Goal: Transaction & Acquisition: Purchase product/service

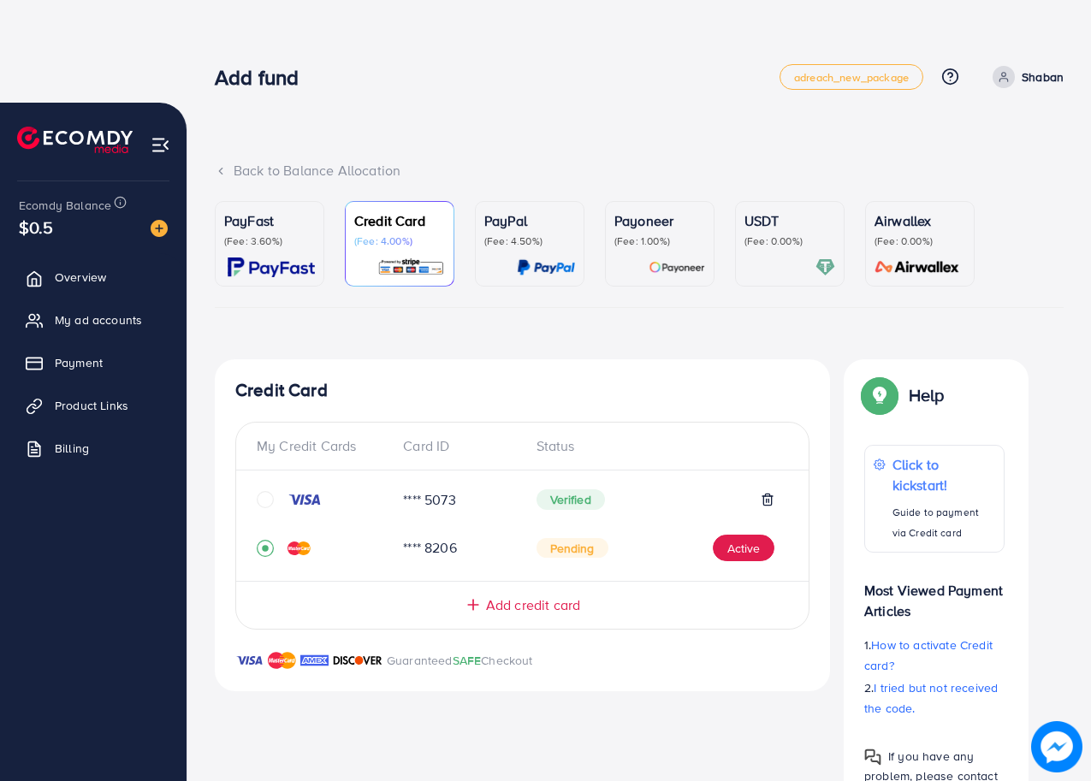
click at [700, 548] on div "Pending Active" at bounding box center [655, 548] width 239 height 27
click at [714, 548] on button "Active" at bounding box center [744, 548] width 62 height 27
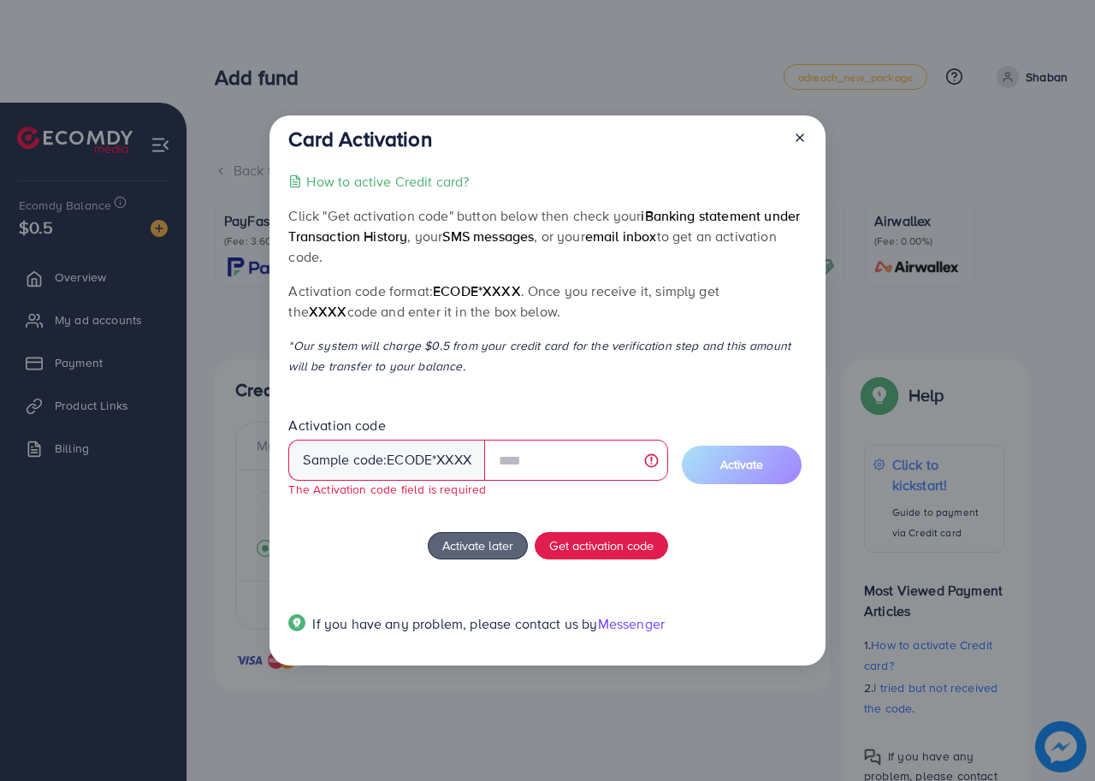
click at [803, 152] on div at bounding box center [792, 143] width 27 height 32
click at [809, 142] on div "Card Activation How to active Credit card? Click "Get activation code" button b…" at bounding box center [548, 391] width 556 height 551
click at [787, 139] on div at bounding box center [792, 143] width 27 height 32
click at [793, 135] on icon at bounding box center [800, 138] width 14 height 14
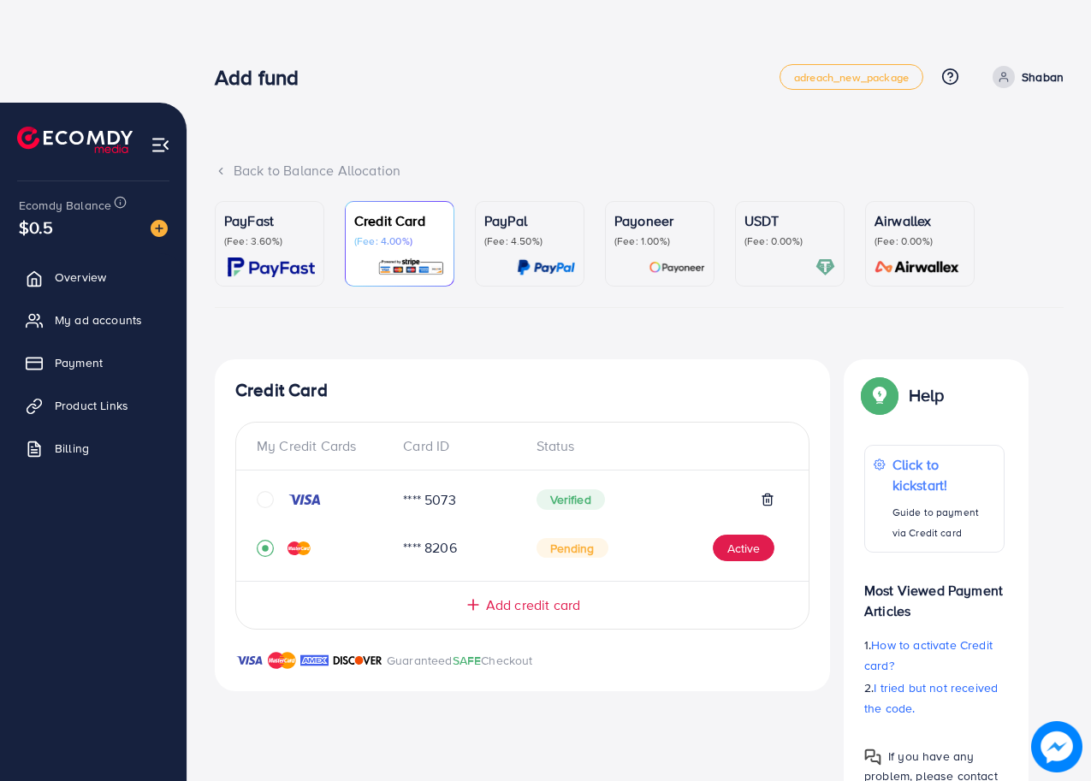
click at [415, 240] on p "(Fee: 4.00%)" at bounding box center [399, 241] width 91 height 14
click at [582, 503] on span "Verified" at bounding box center [570, 499] width 68 height 21
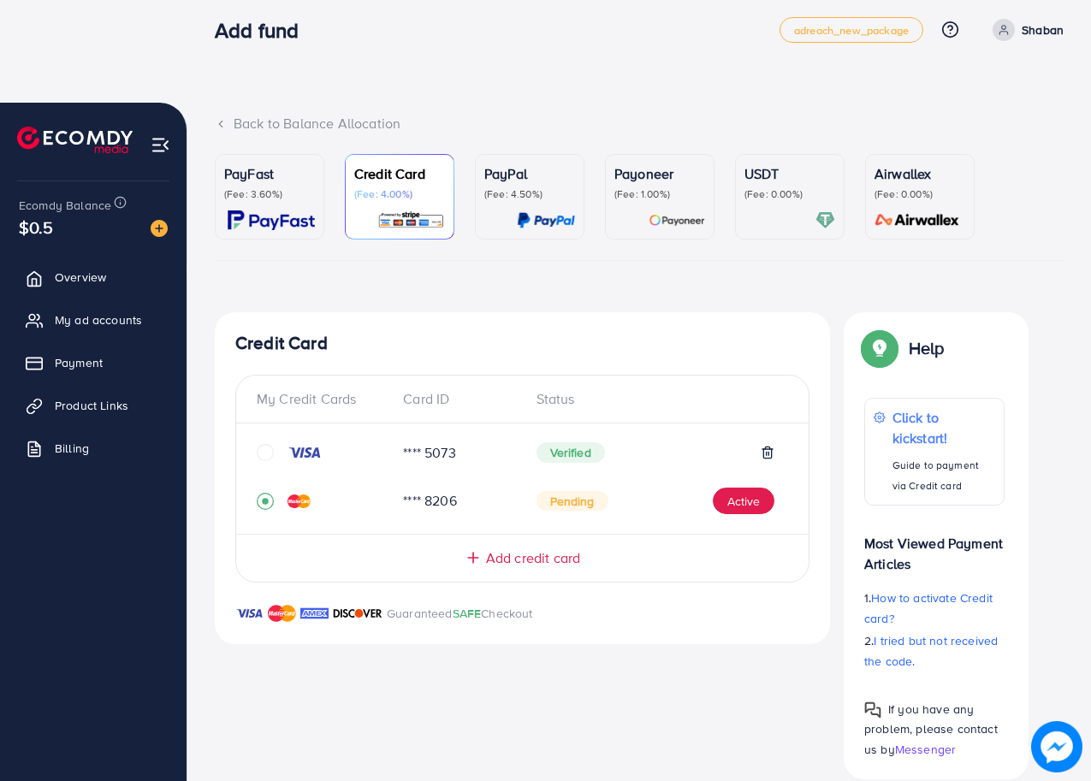
scroll to position [73, 0]
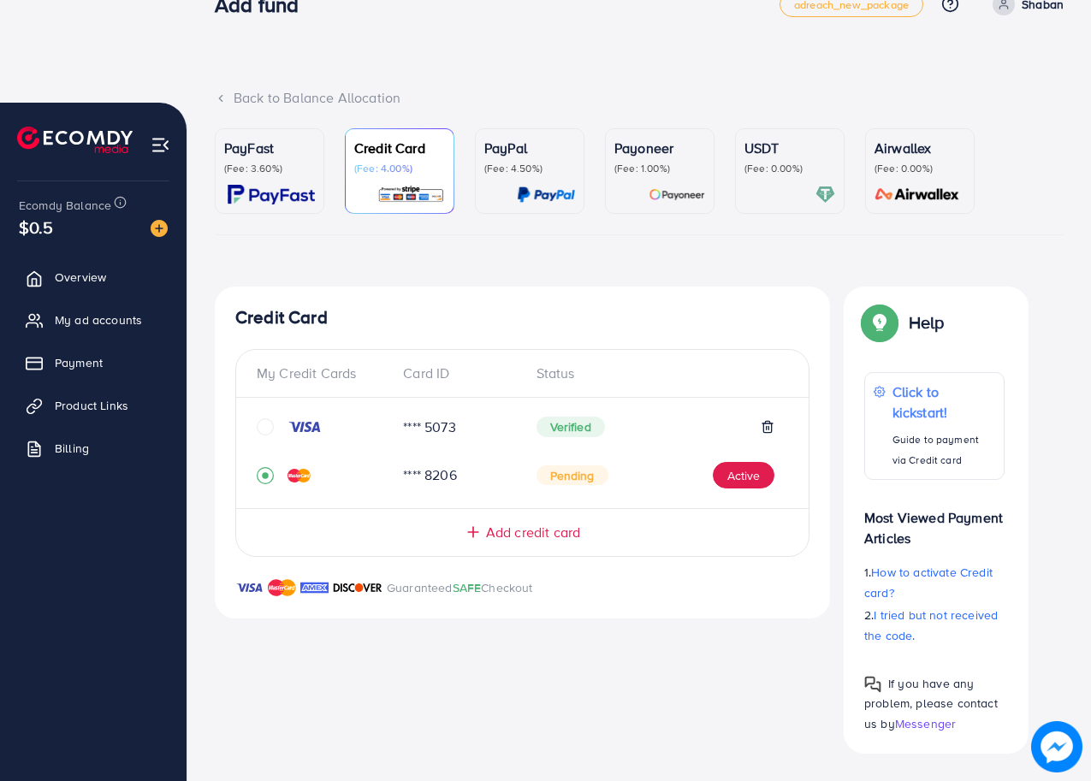
click at [265, 424] on icon "circle" at bounding box center [265, 426] width 17 height 17
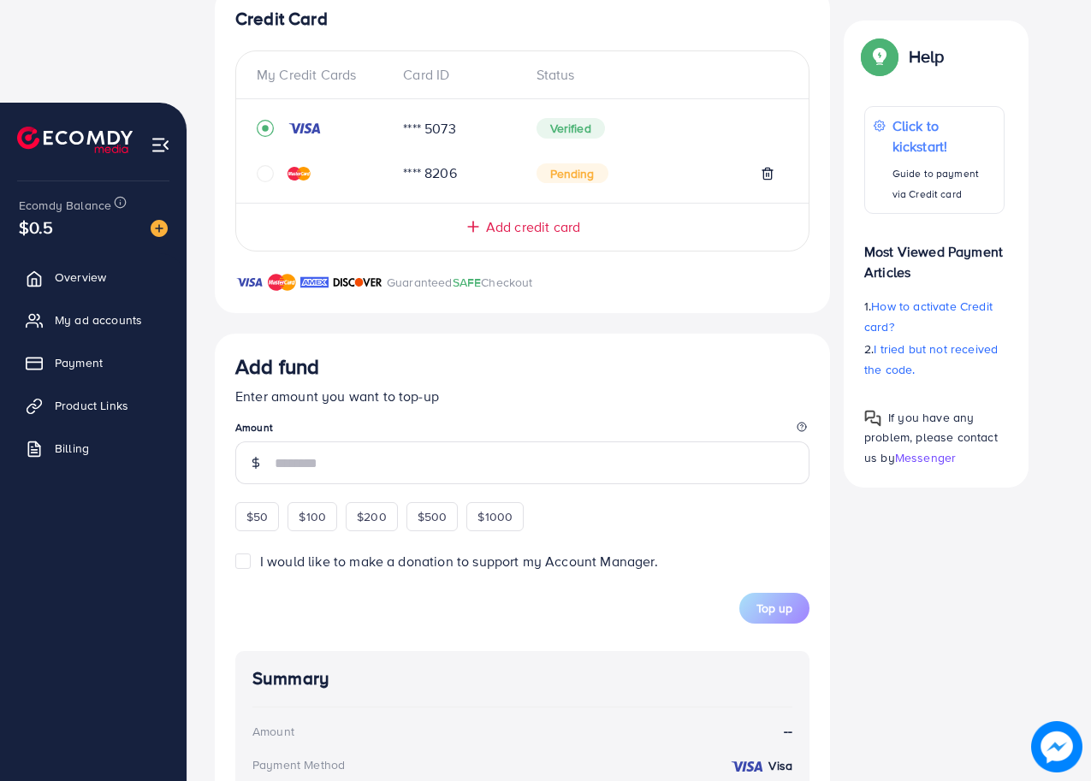
scroll to position [373, 0]
click at [376, 464] on input "number" at bounding box center [542, 461] width 535 height 43
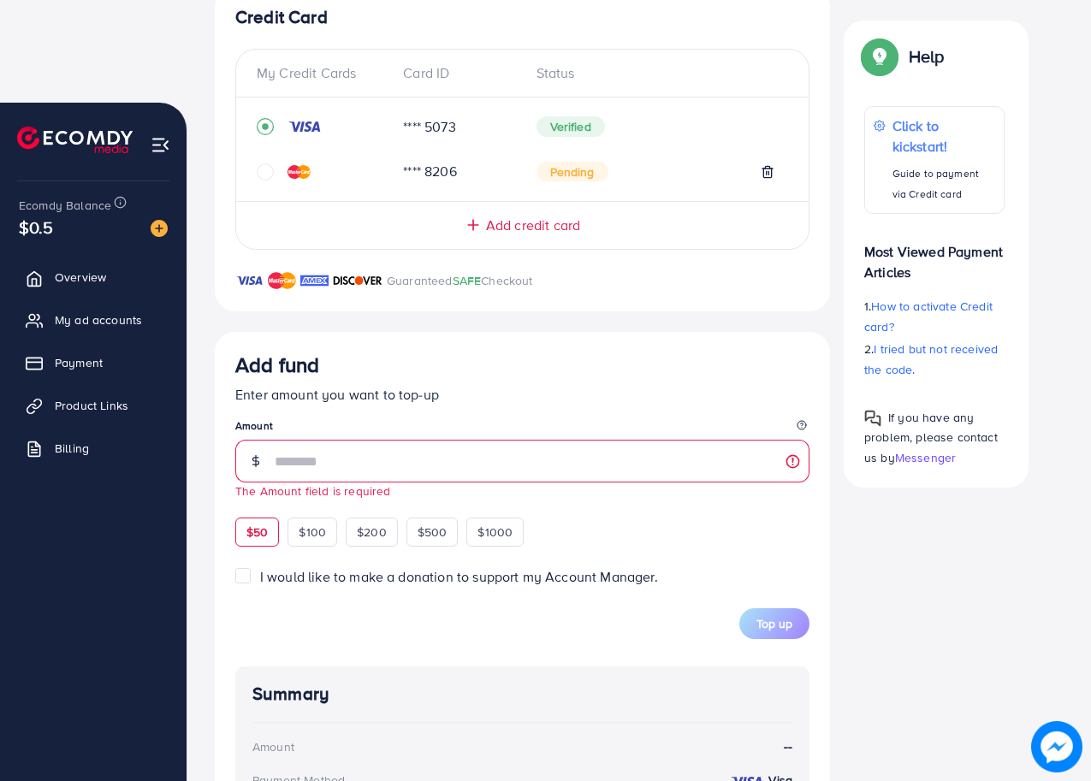
click at [270, 509] on div "Add fund Enter amount you want to top-up Amount The Amount field is required $5…" at bounding box center [522, 449] width 574 height 194
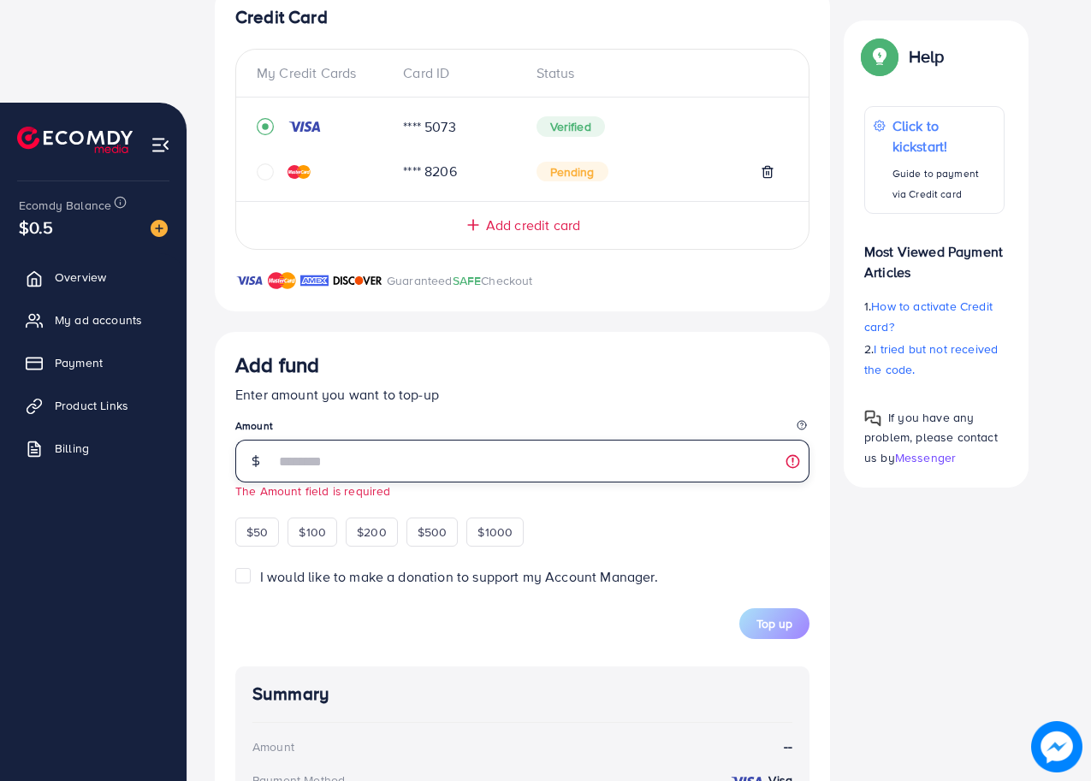
click at [371, 463] on input "number" at bounding box center [542, 461] width 535 height 43
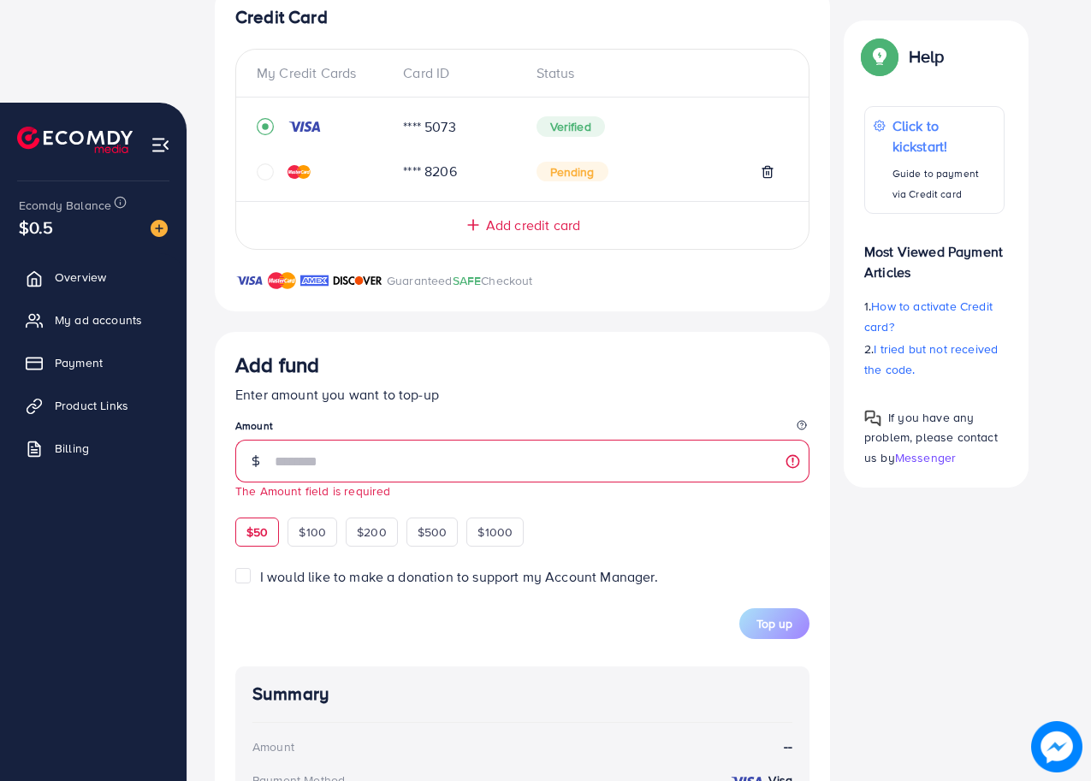
click at [257, 525] on span "$50" at bounding box center [256, 532] width 21 height 17
type input "**"
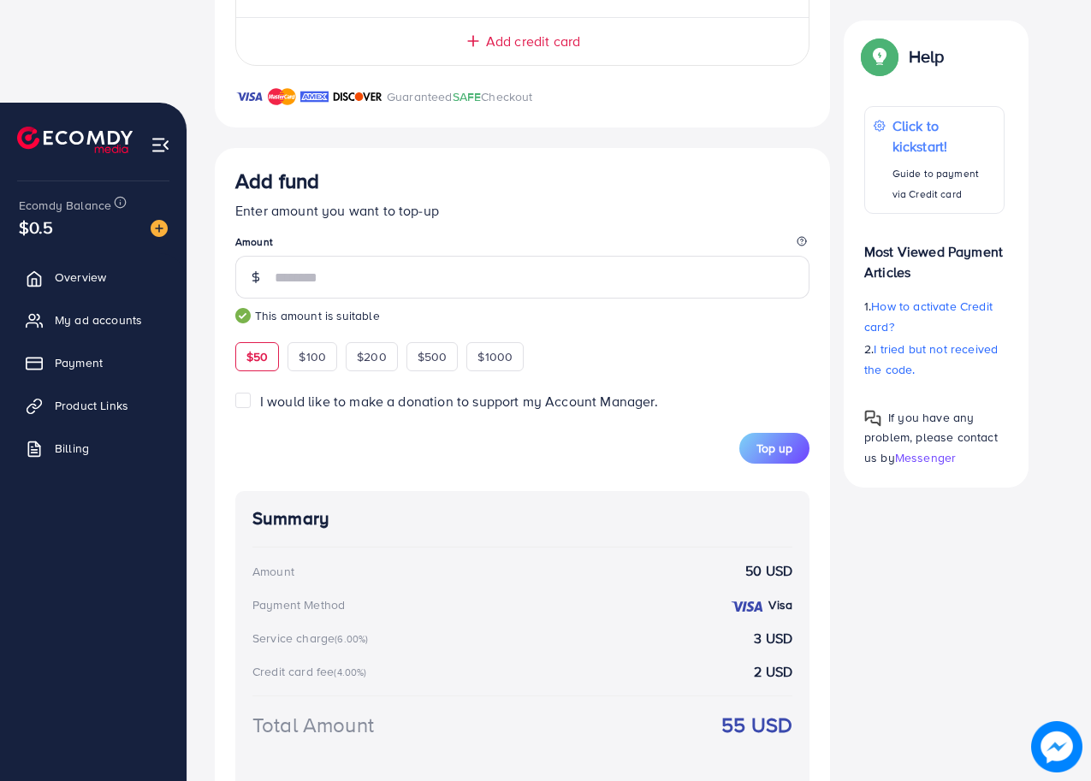
scroll to position [622, 0]
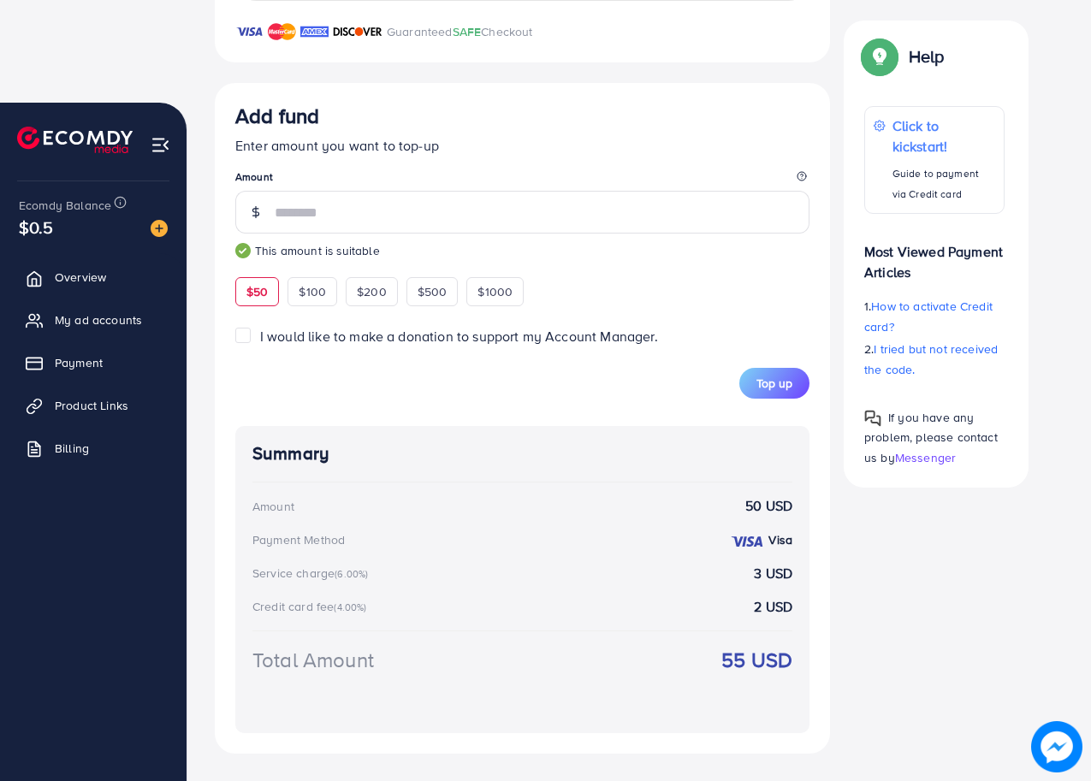
click at [789, 576] on strong "3 USD" at bounding box center [773, 574] width 39 height 20
click at [749, 605] on div "Credit card fee (4.00%) 2 USD" at bounding box center [522, 607] width 540 height 20
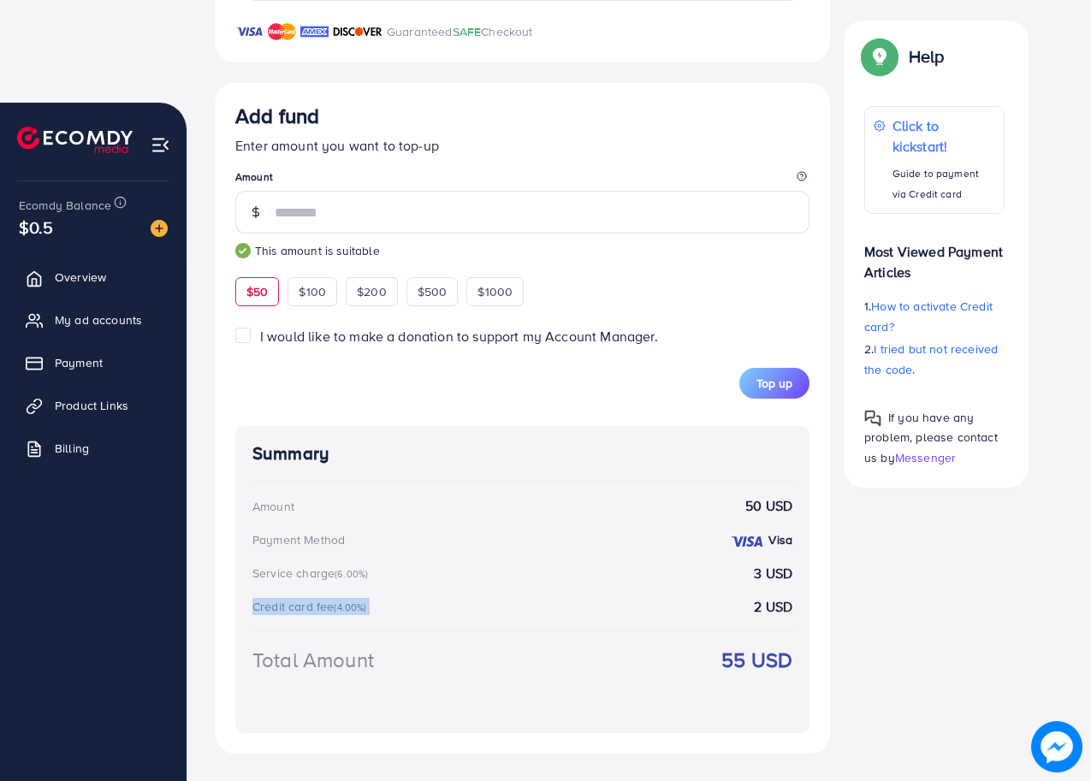
click at [749, 605] on div "Credit card fee (4.00%) 2 USD" at bounding box center [522, 607] width 540 height 20
click at [773, 572] on strong "3 USD" at bounding box center [773, 574] width 39 height 20
click at [776, 597] on strong "2 USD" at bounding box center [773, 607] width 39 height 20
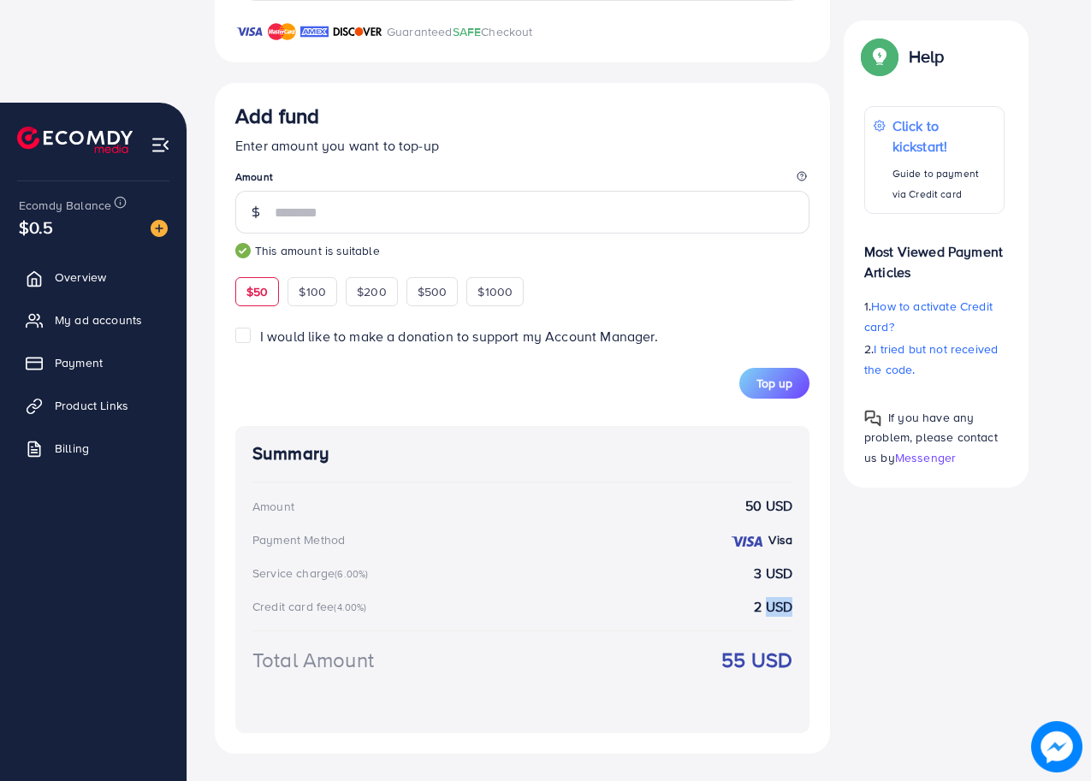
click at [776, 597] on strong "2 USD" at bounding box center [773, 607] width 39 height 20
click at [770, 573] on strong "3 USD" at bounding box center [773, 574] width 39 height 20
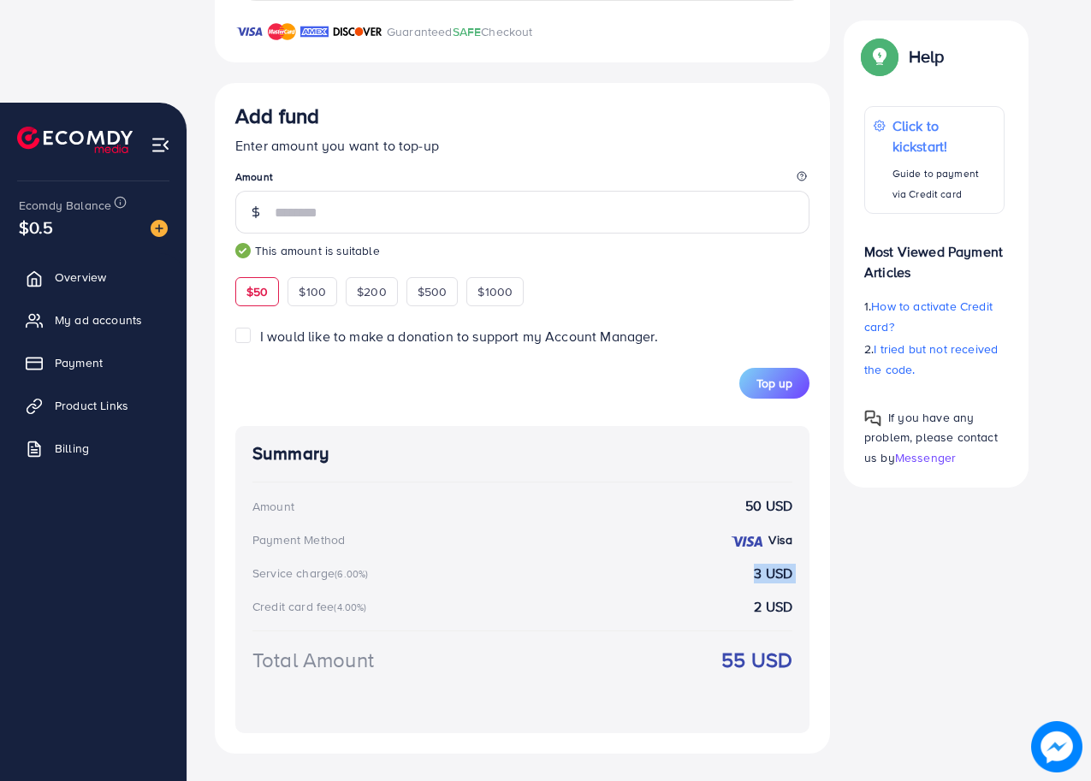
click at [763, 578] on strong "3 USD" at bounding box center [773, 574] width 39 height 20
click at [763, 577] on strong "3 USD" at bounding box center [773, 574] width 39 height 20
click at [763, 573] on strong "3 USD" at bounding box center [773, 574] width 39 height 20
click at [761, 570] on strong "3 USD" at bounding box center [773, 574] width 39 height 20
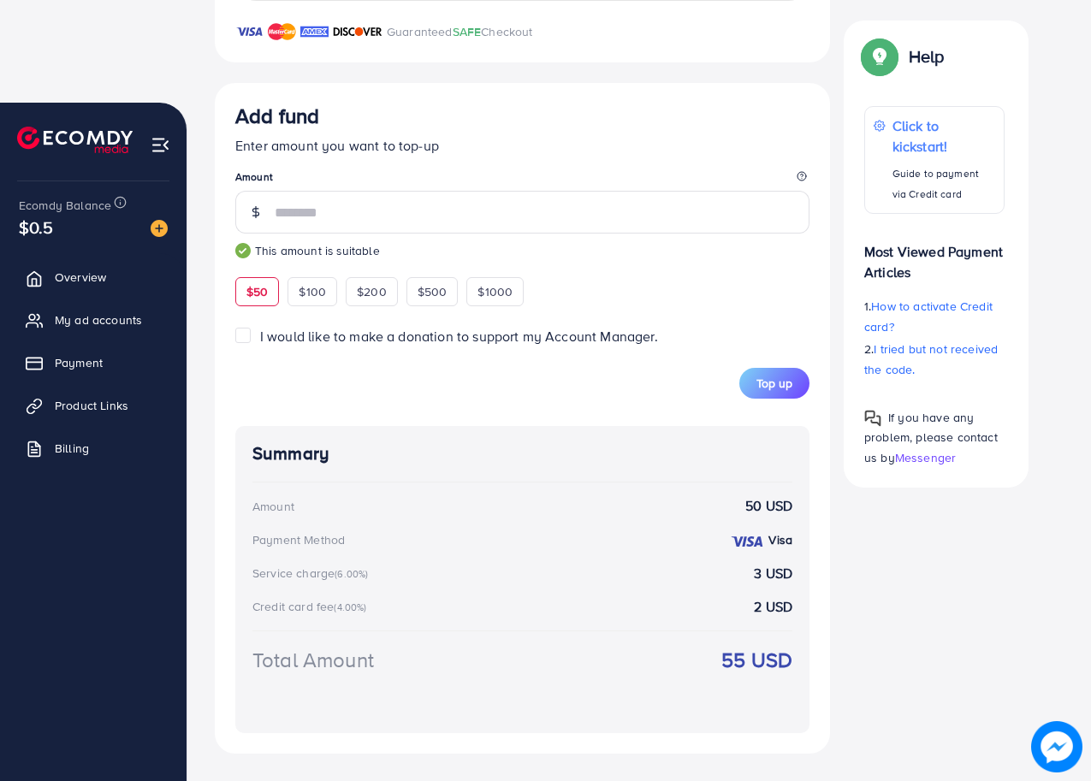
click at [755, 599] on strong "2 USD" at bounding box center [773, 607] width 39 height 20
click at [763, 609] on strong "2 USD" at bounding box center [773, 607] width 39 height 20
click at [763, 608] on strong "2 USD" at bounding box center [773, 607] width 39 height 20
click at [759, 604] on strong "2 USD" at bounding box center [773, 607] width 39 height 20
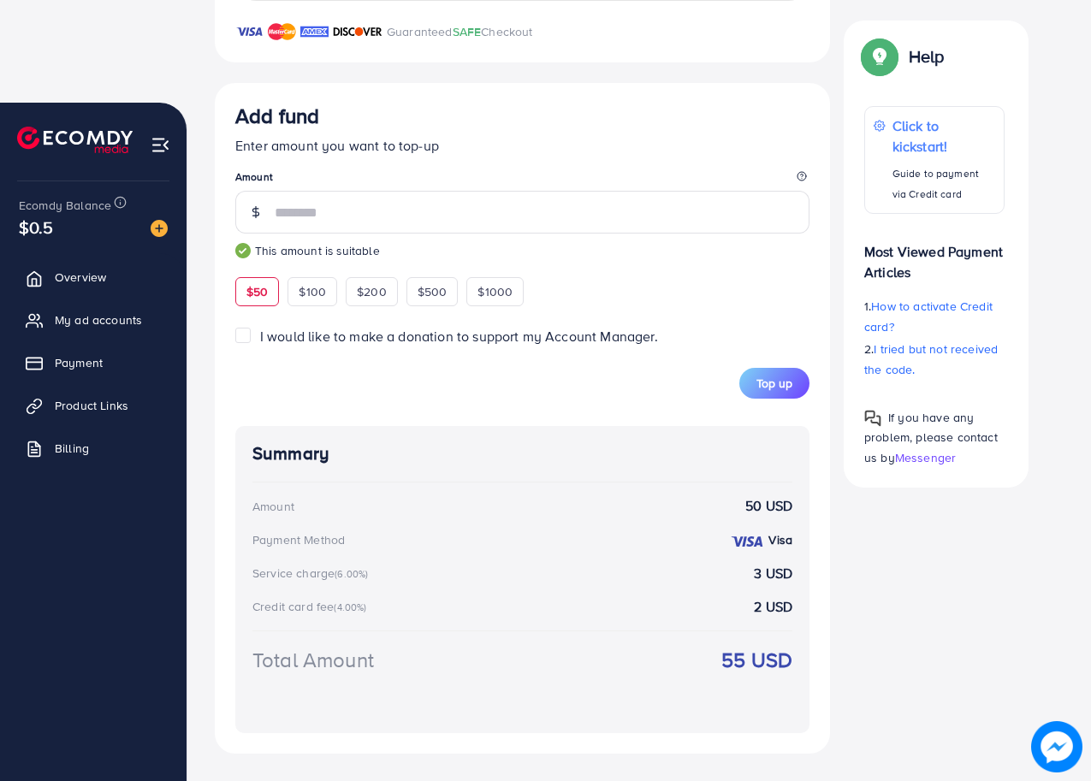
click at [760, 572] on strong "3 USD" at bounding box center [773, 574] width 39 height 20
click at [761, 539] on div "Visa" at bounding box center [761, 540] width 62 height 20
click at [761, 501] on strong "50 USD" at bounding box center [768, 506] width 47 height 20
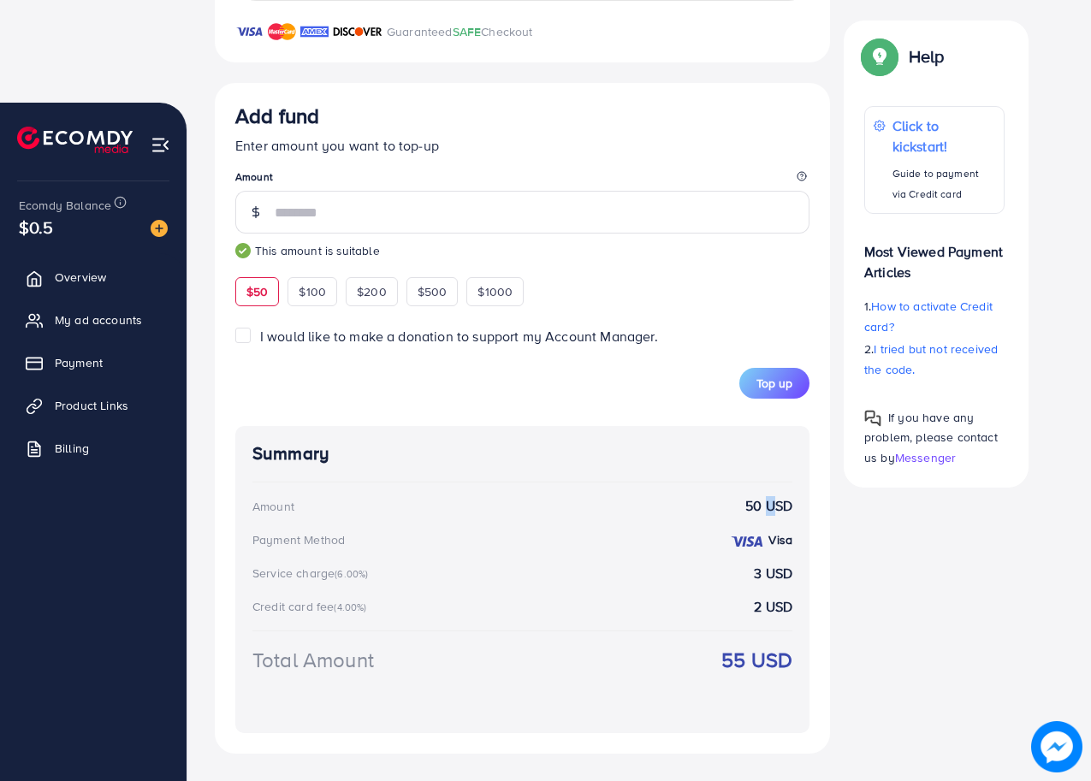
click at [761, 501] on strong "50 USD" at bounding box center [768, 506] width 47 height 20
click at [768, 536] on strong "Visa" at bounding box center [780, 539] width 24 height 17
click at [761, 536] on img at bounding box center [747, 542] width 34 height 14
click at [768, 541] on strong "Visa" at bounding box center [780, 539] width 24 height 17
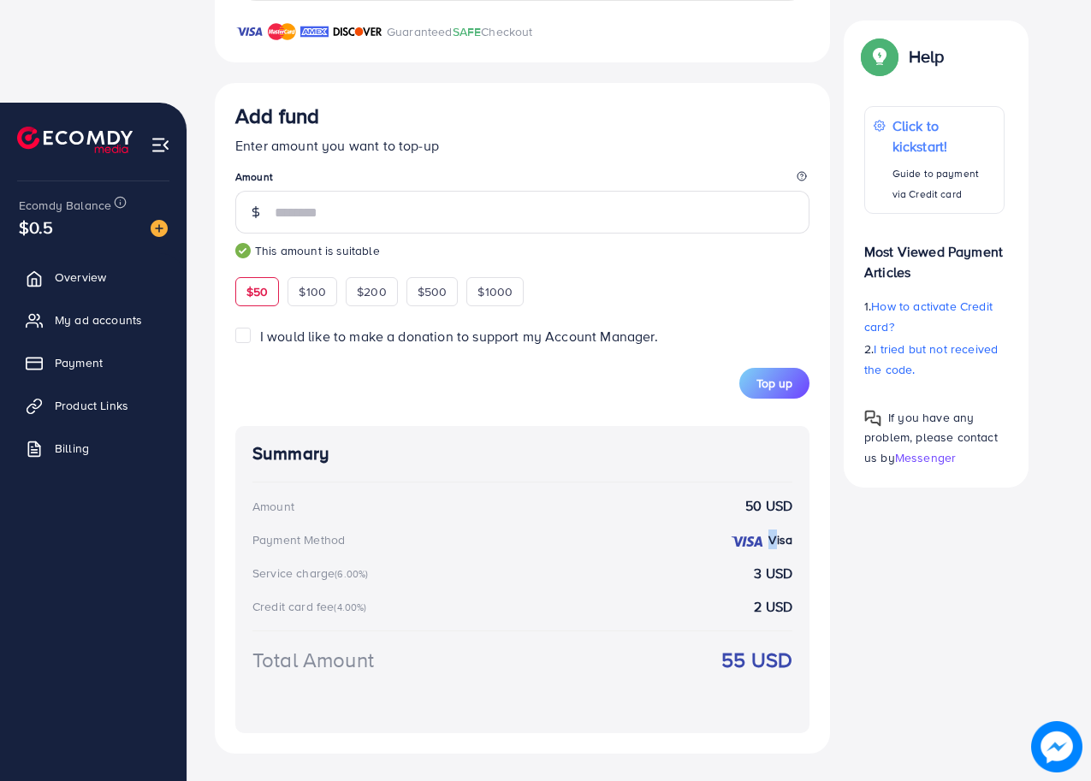
click at [768, 541] on strong "Visa" at bounding box center [780, 539] width 24 height 17
click at [763, 565] on strong "3 USD" at bounding box center [773, 574] width 39 height 20
click at [762, 566] on strong "3 USD" at bounding box center [773, 574] width 39 height 20
click at [759, 572] on strong "3 USD" at bounding box center [773, 574] width 39 height 20
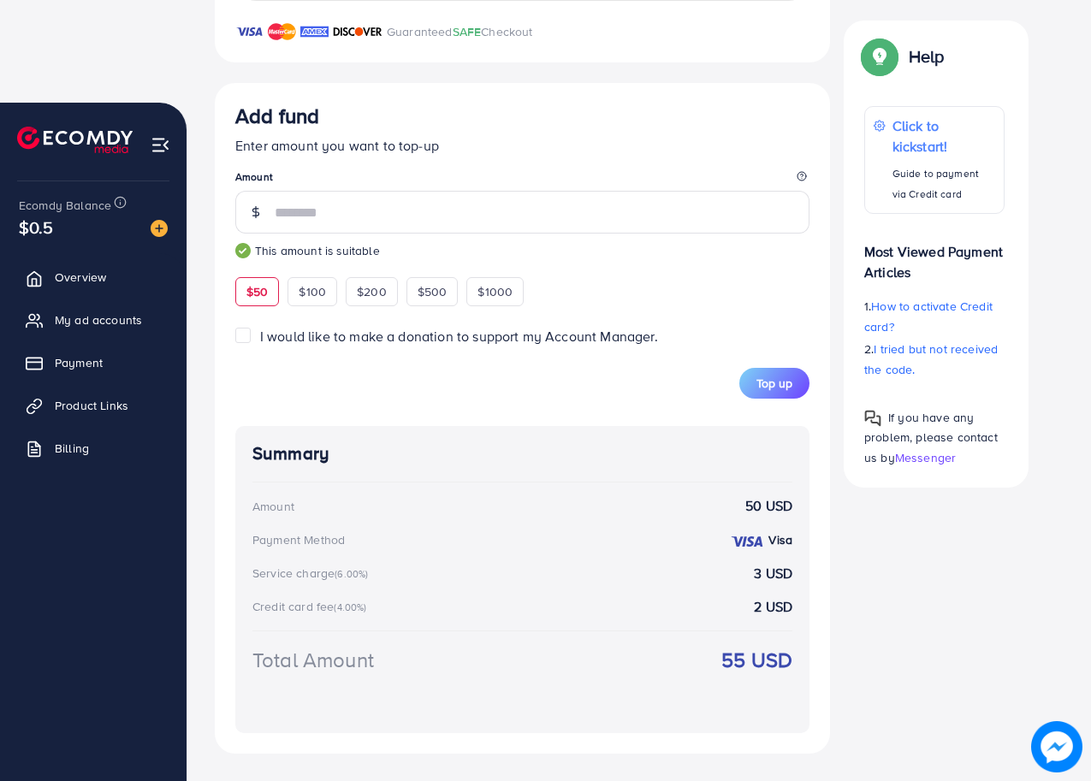
click at [760, 605] on strong "2 USD" at bounding box center [773, 607] width 39 height 20
click at [748, 664] on strong "55 USD" at bounding box center [756, 660] width 71 height 30
click at [764, 654] on strong "55 USD" at bounding box center [756, 660] width 71 height 30
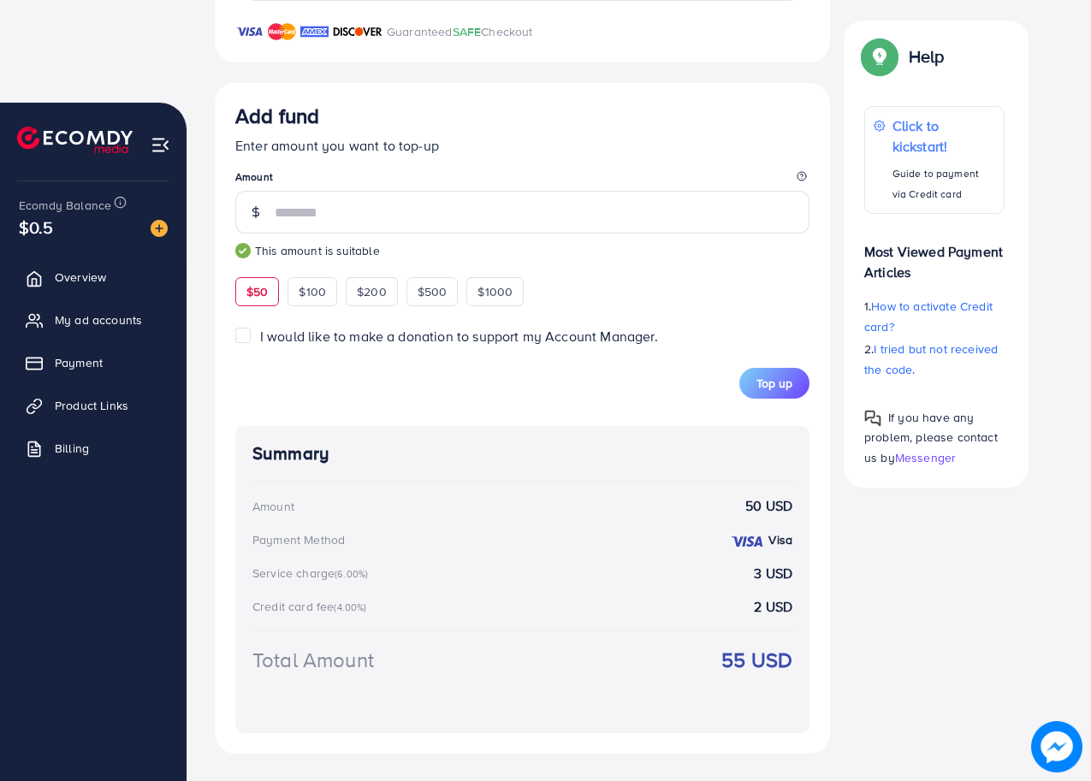
drag, startPoint x: 752, startPoint y: 662, endPoint x: 796, endPoint y: 659, distance: 43.8
click at [796, 659] on div "Summary Amount 50 USD Payment Method Visa Service charge (6.00%) 3 USD Credit c…" at bounding box center [522, 579] width 574 height 307
click at [761, 664] on strong "55 USD" at bounding box center [756, 660] width 71 height 30
click at [749, 666] on strong "55 USD" at bounding box center [756, 660] width 71 height 30
drag, startPoint x: 755, startPoint y: 661, endPoint x: 793, endPoint y: 661, distance: 38.5
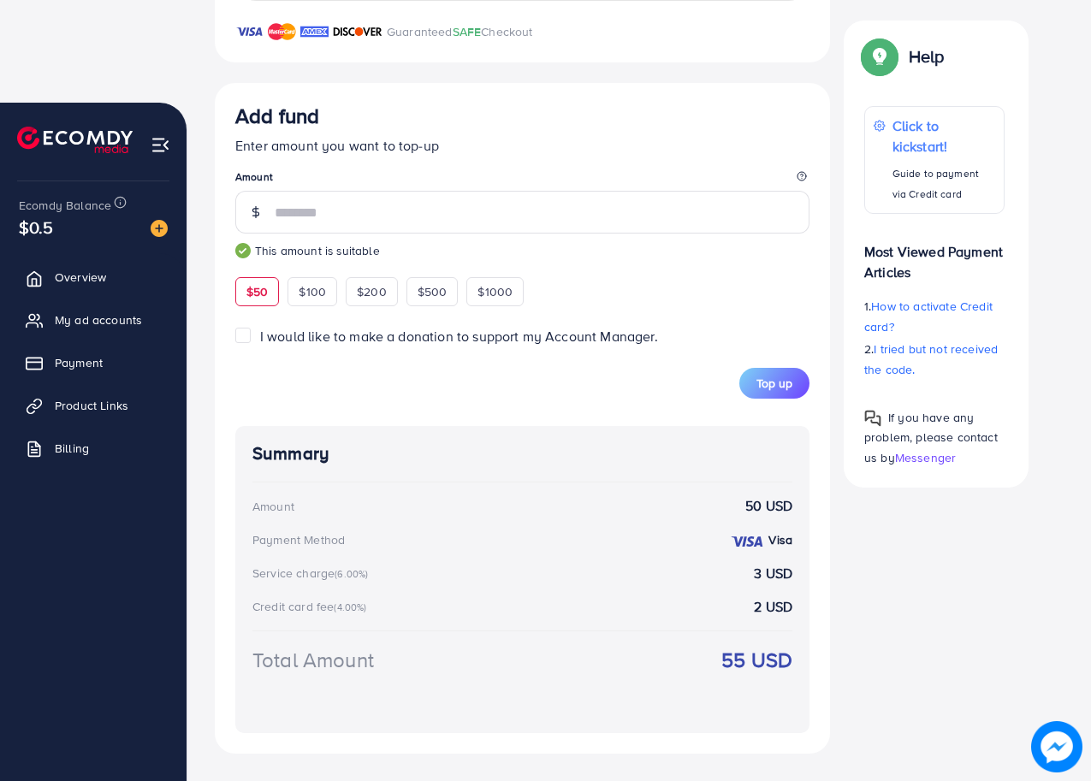
click at [793, 661] on div "Summary Amount 50 USD Payment Method Visa Service charge (6.00%) 3 USD Credit c…" at bounding box center [522, 579] width 574 height 307
click at [787, 650] on strong "55 USD" at bounding box center [756, 660] width 71 height 30
click at [771, 389] on span "Top up" at bounding box center [774, 383] width 36 height 17
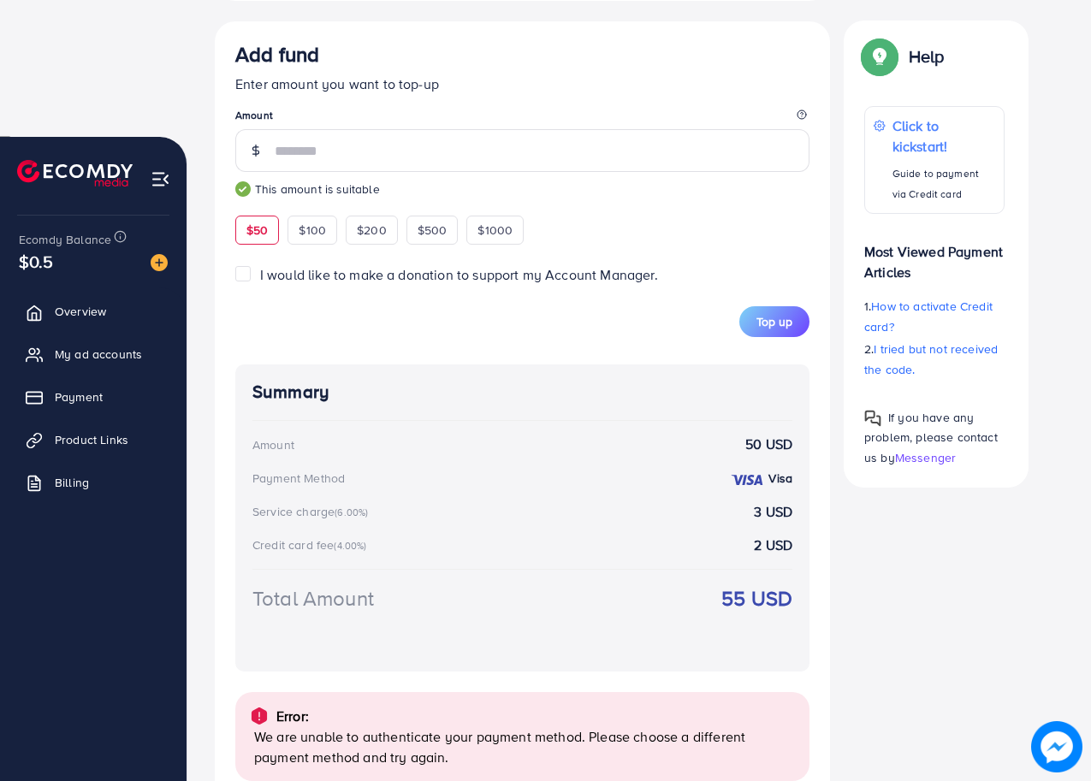
scroll to position [732, 0]
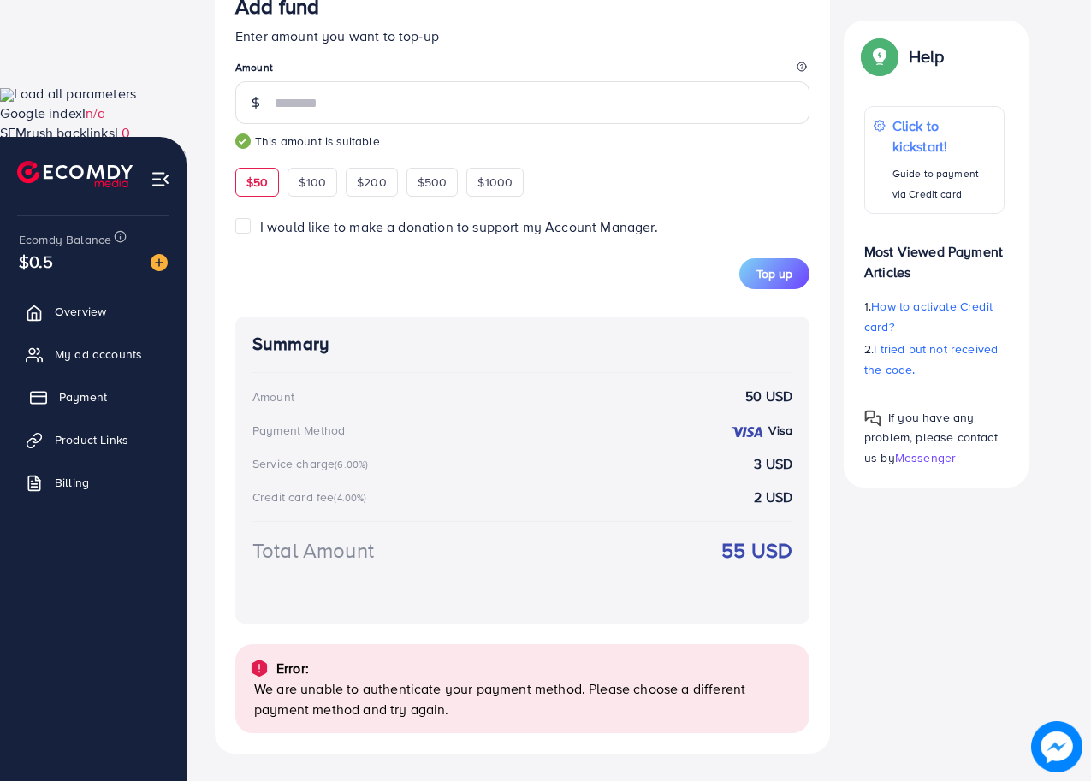
click at [93, 391] on span "Payment" at bounding box center [83, 396] width 48 height 17
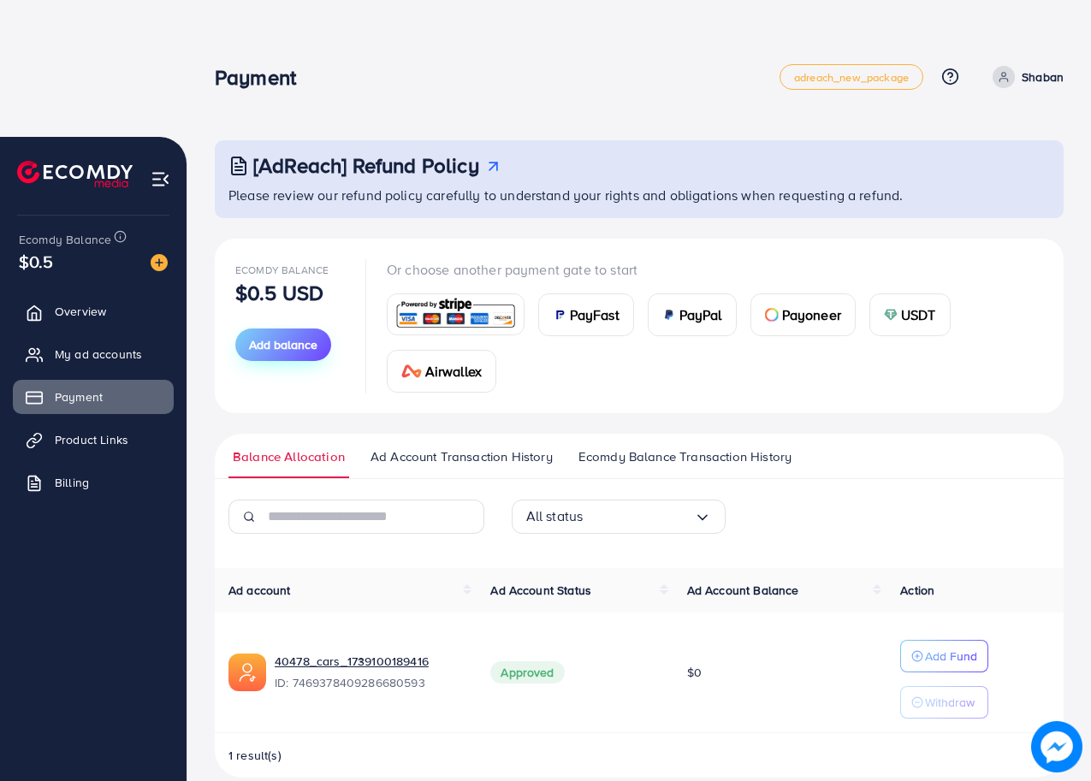
click at [288, 348] on span "Add balance" at bounding box center [283, 344] width 68 height 17
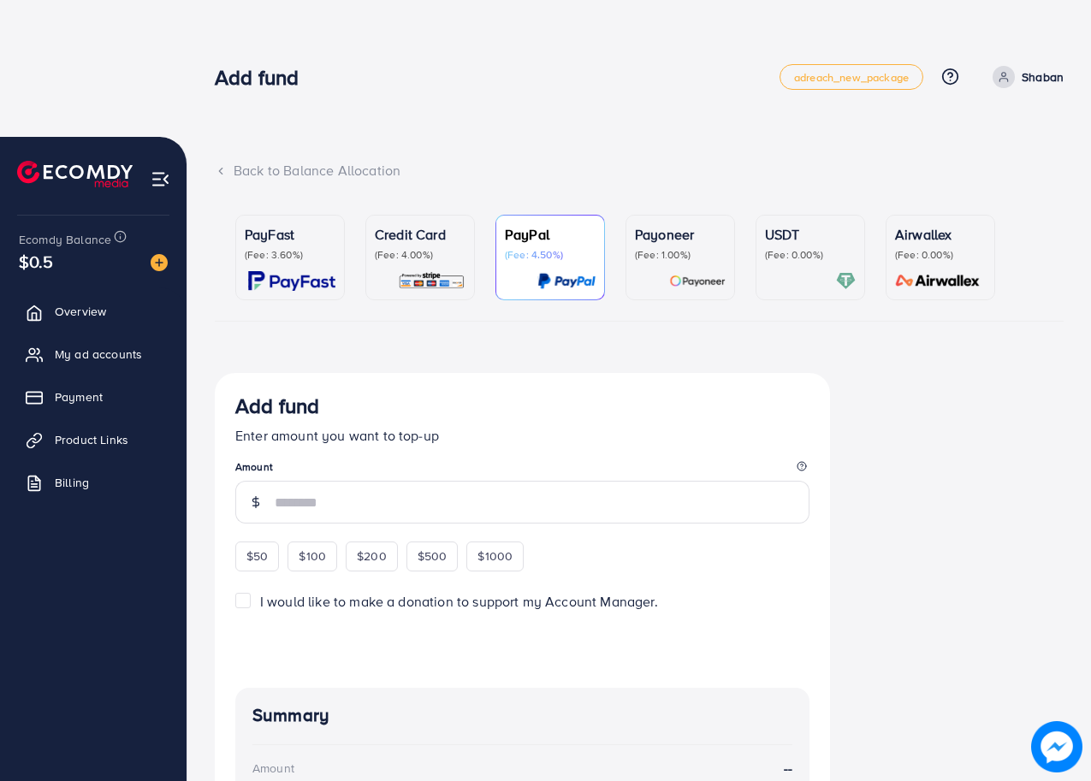
click at [394, 264] on div "Credit Card (Fee: 4.00%)" at bounding box center [420, 257] width 91 height 67
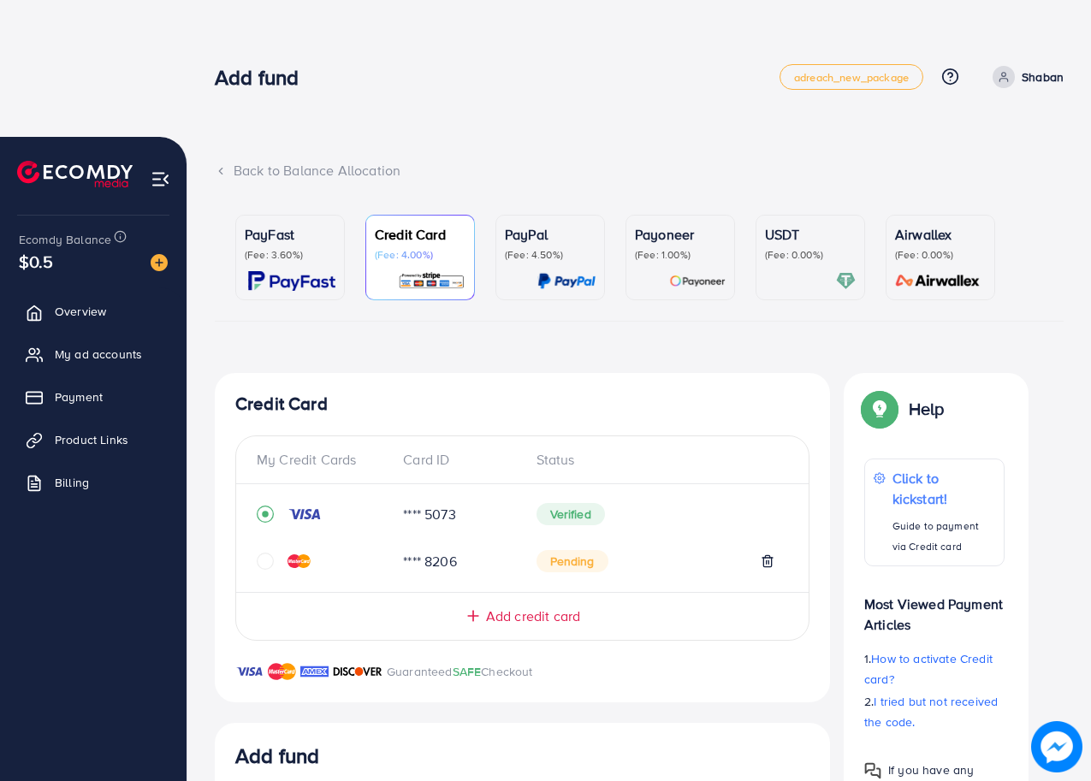
click at [266, 560] on icon "circle" at bounding box center [265, 561] width 17 height 17
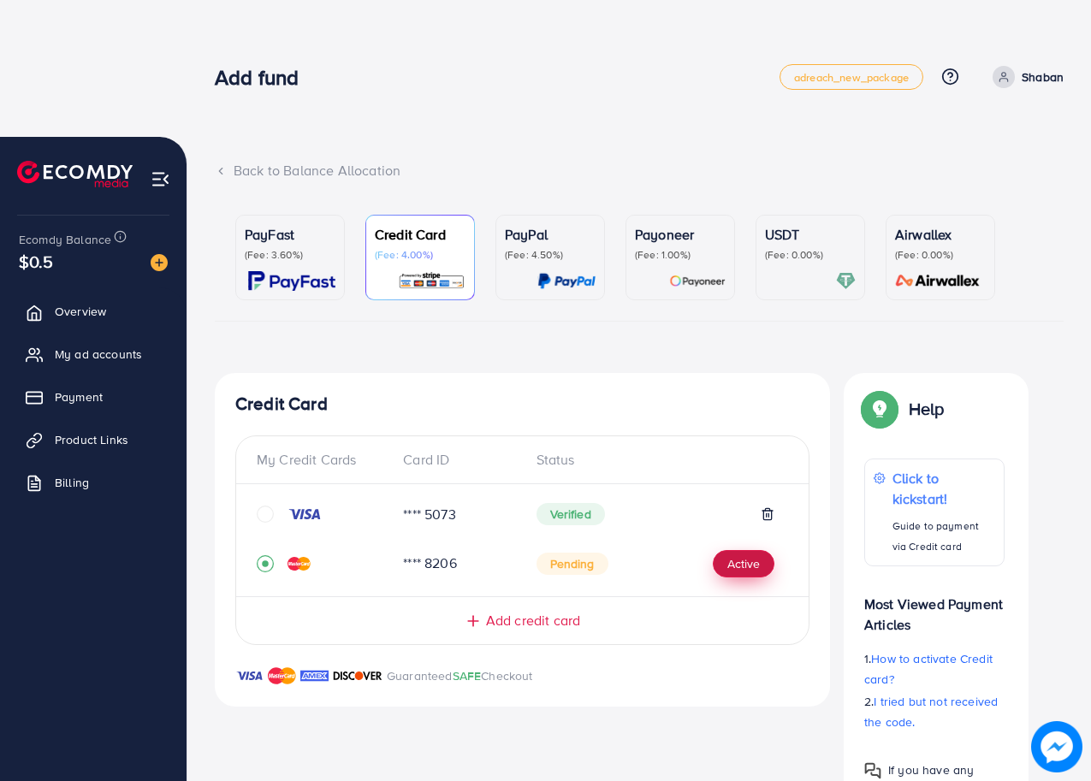
click at [731, 560] on button "Active" at bounding box center [744, 563] width 62 height 27
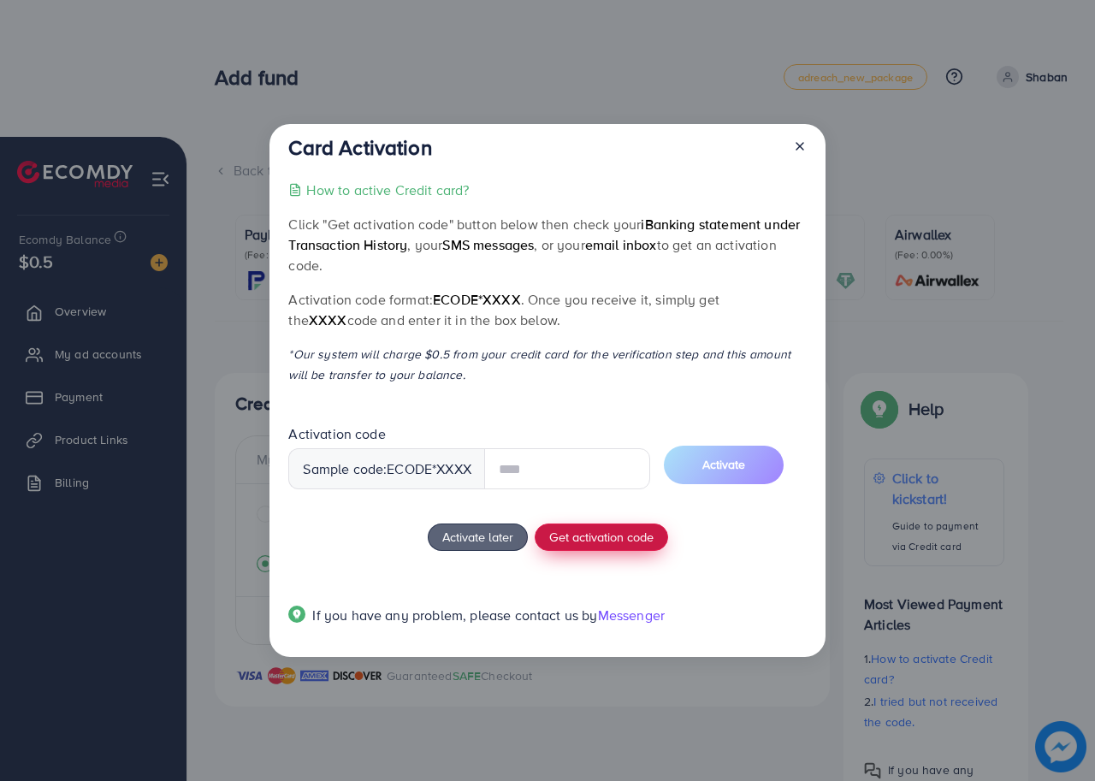
click at [641, 535] on button "Get activation code" at bounding box center [601, 537] width 133 height 27
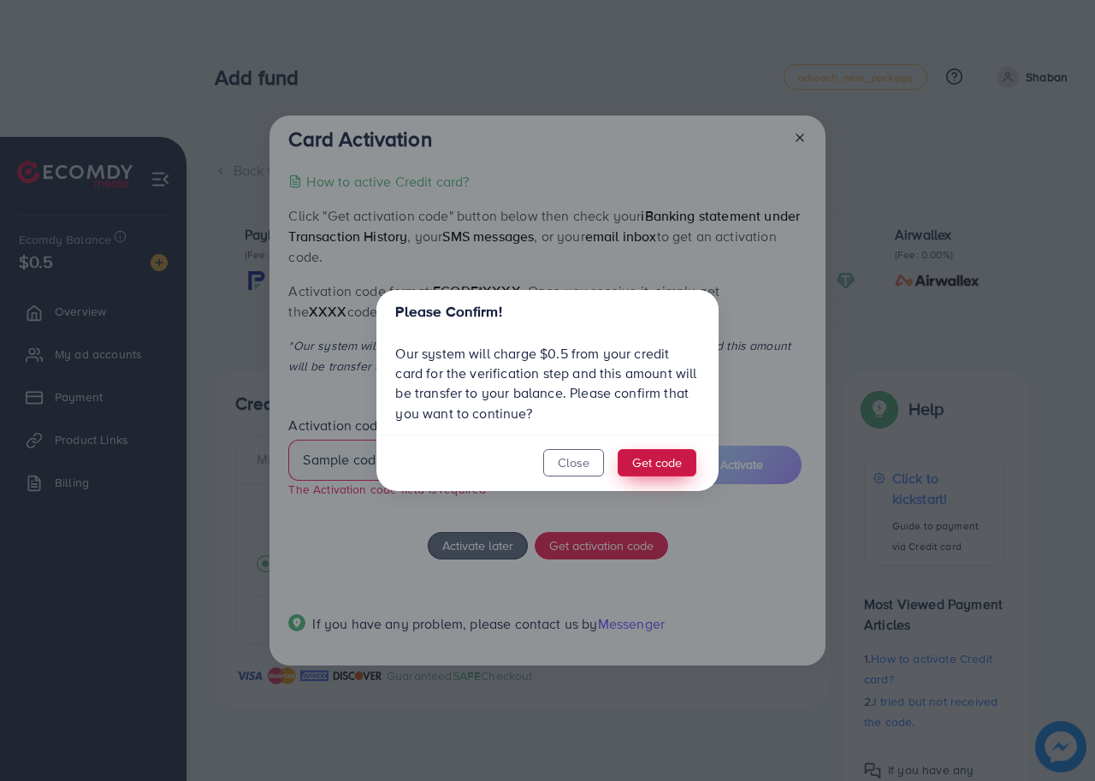
click at [643, 465] on button "Get code" at bounding box center [657, 462] width 79 height 27
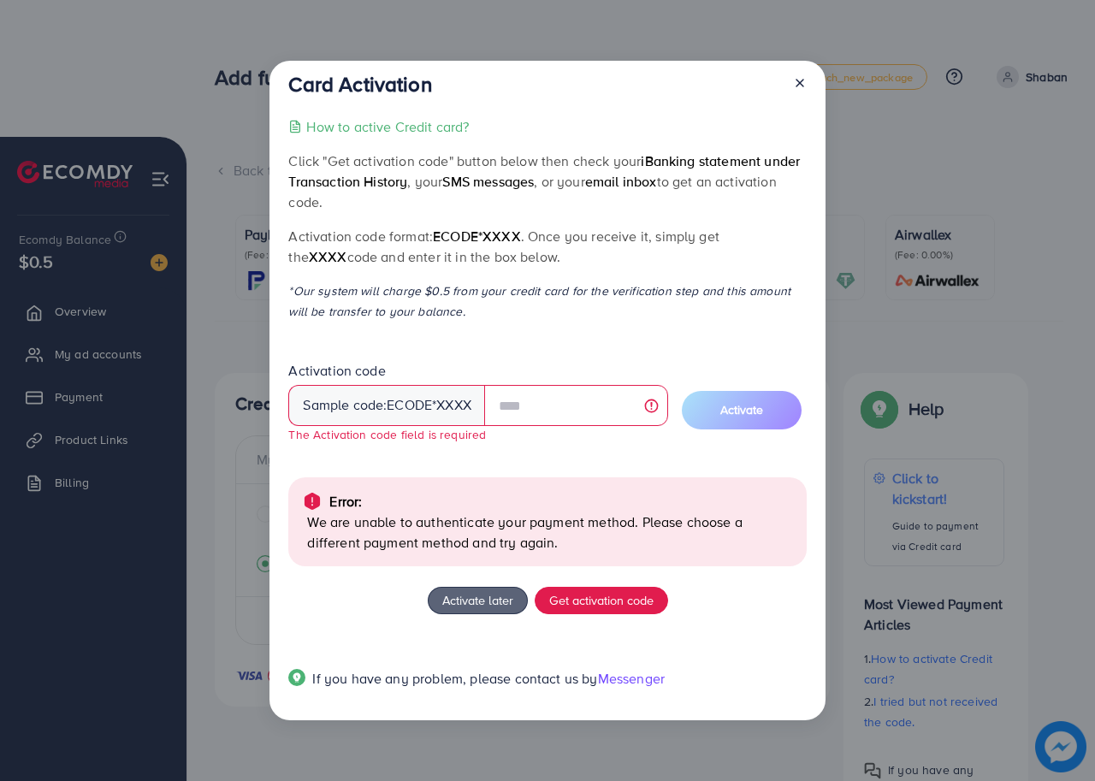
click at [483, 524] on p "We are unable to authenticate your payment method. Please choose a different pa…" at bounding box center [549, 532] width 485 height 41
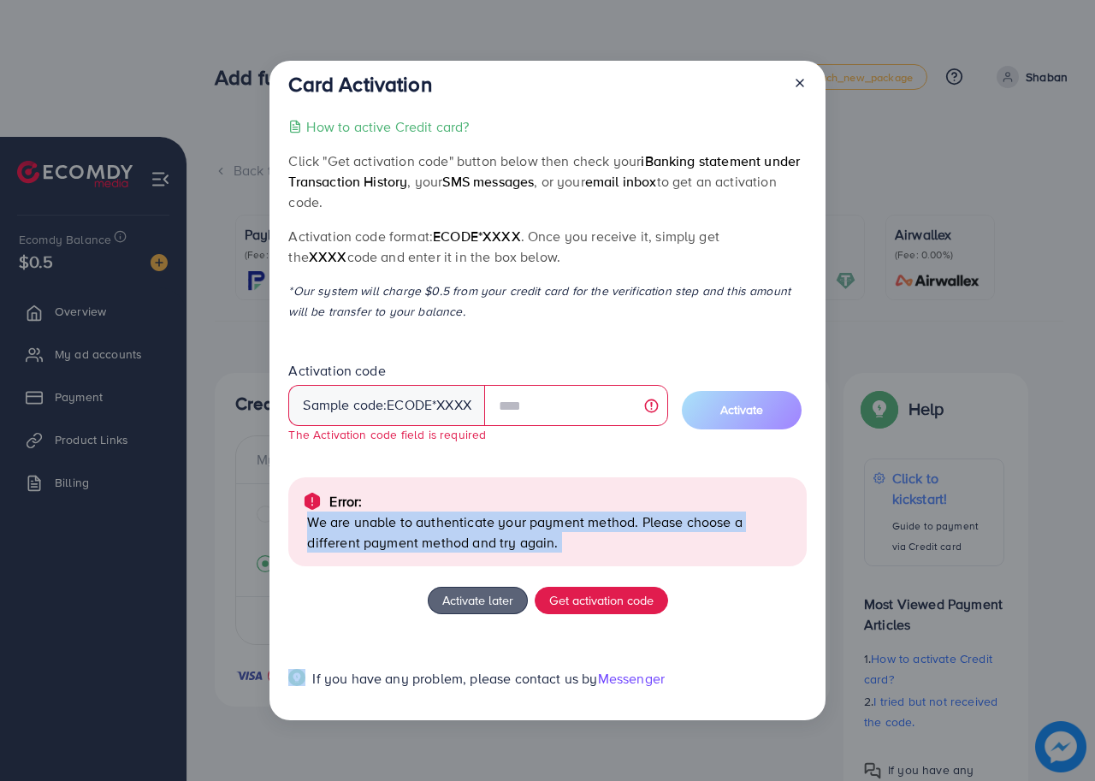
click at [483, 524] on p "We are unable to authenticate your payment method. Please choose a different pa…" at bounding box center [549, 532] width 485 height 41
click at [407, 546] on p "We are unable to authenticate your payment method. Please choose a different pa…" at bounding box center [549, 532] width 485 height 41
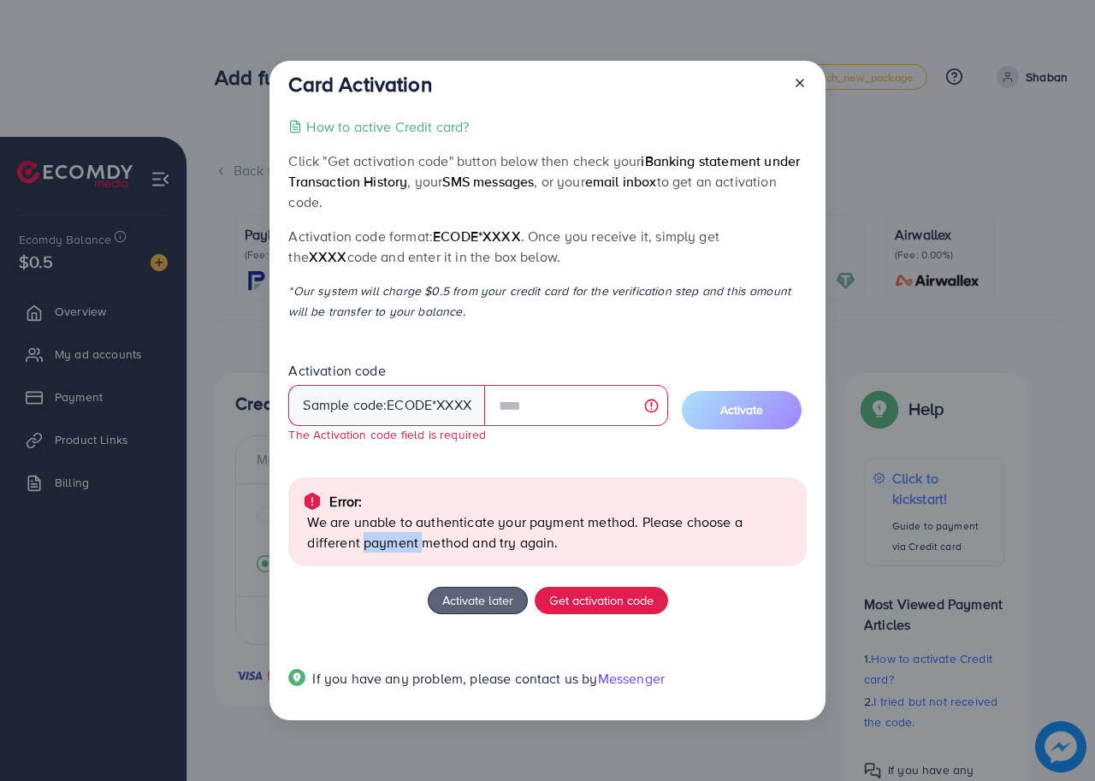
click at [407, 546] on p "We are unable to authenticate your payment method. Please choose a different pa…" at bounding box center [549, 532] width 485 height 41
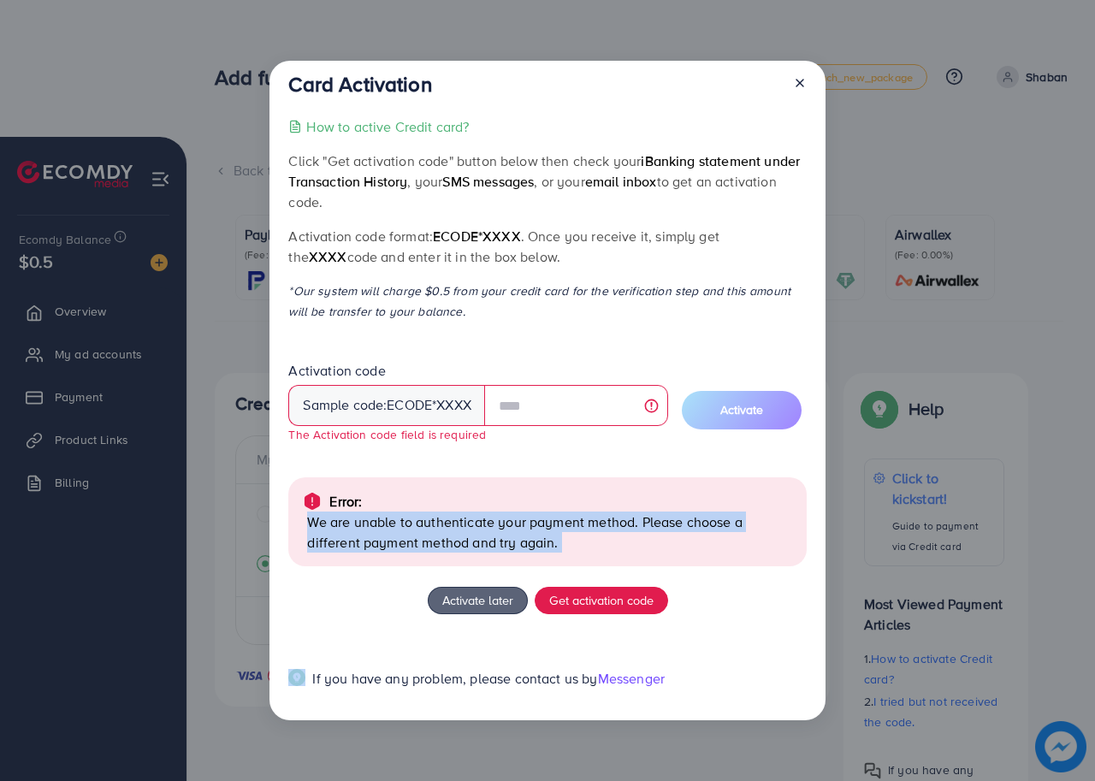
click at [407, 546] on p "We are unable to authenticate your payment method. Please choose a different pa…" at bounding box center [549, 532] width 485 height 41
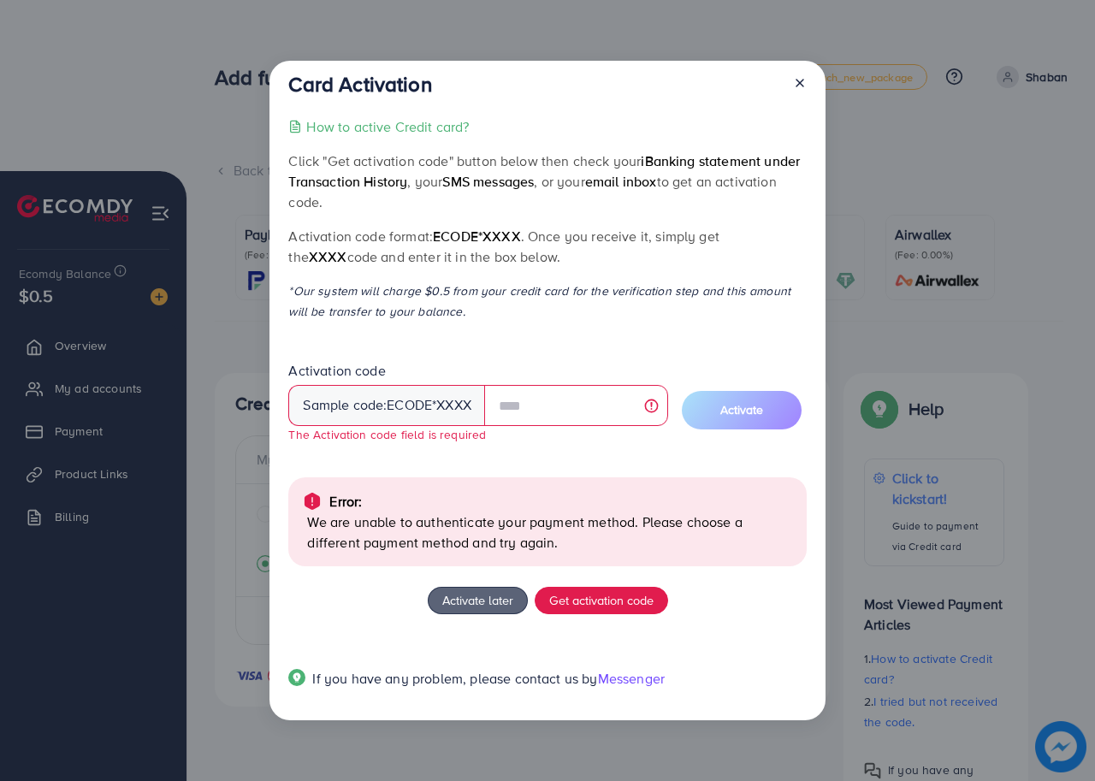
click at [799, 72] on div at bounding box center [792, 88] width 27 height 32
click at [798, 81] on line at bounding box center [800, 83] width 7 height 7
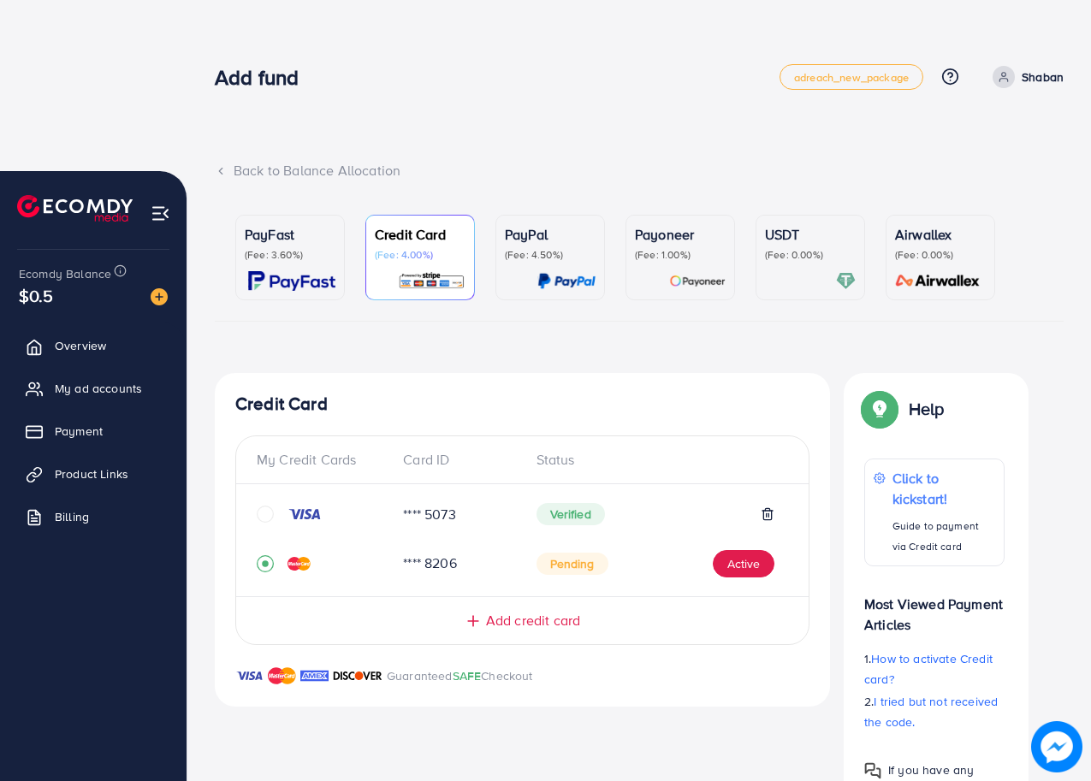
drag, startPoint x: 278, startPoint y: 514, endPoint x: 264, endPoint y: 516, distance: 14.6
click at [276, 514] on div at bounding box center [323, 514] width 133 height 17
click at [264, 516] on icon "circle" at bounding box center [265, 514] width 17 height 17
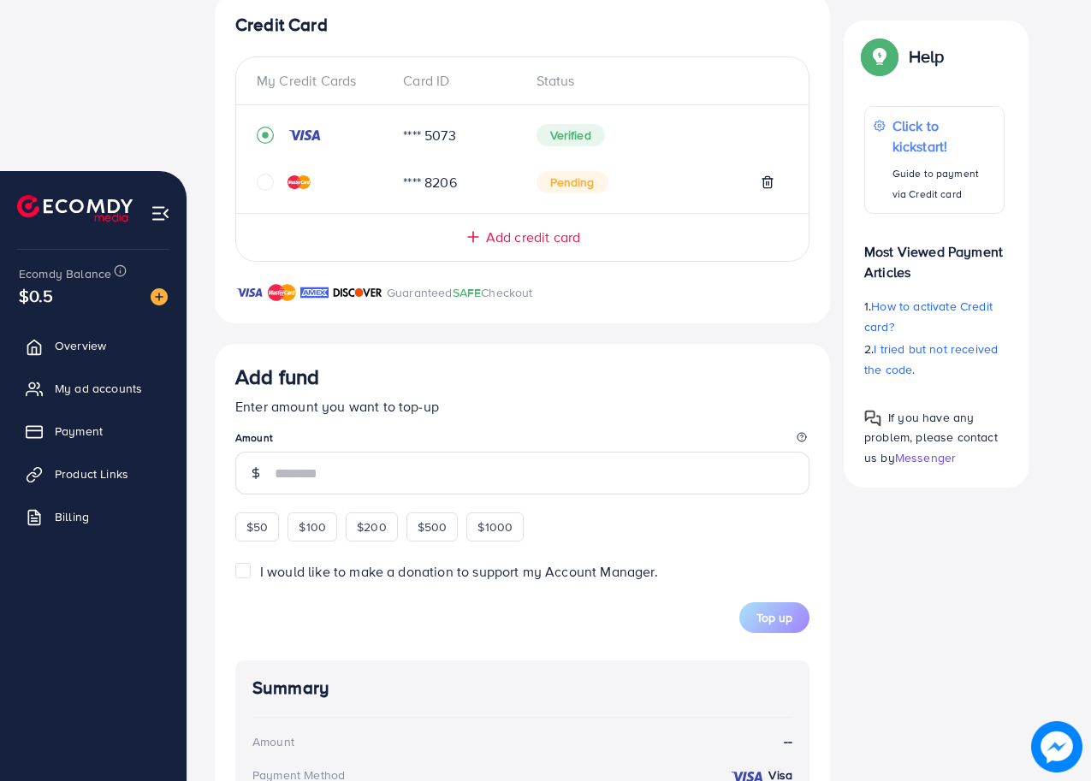
scroll to position [467, 0]
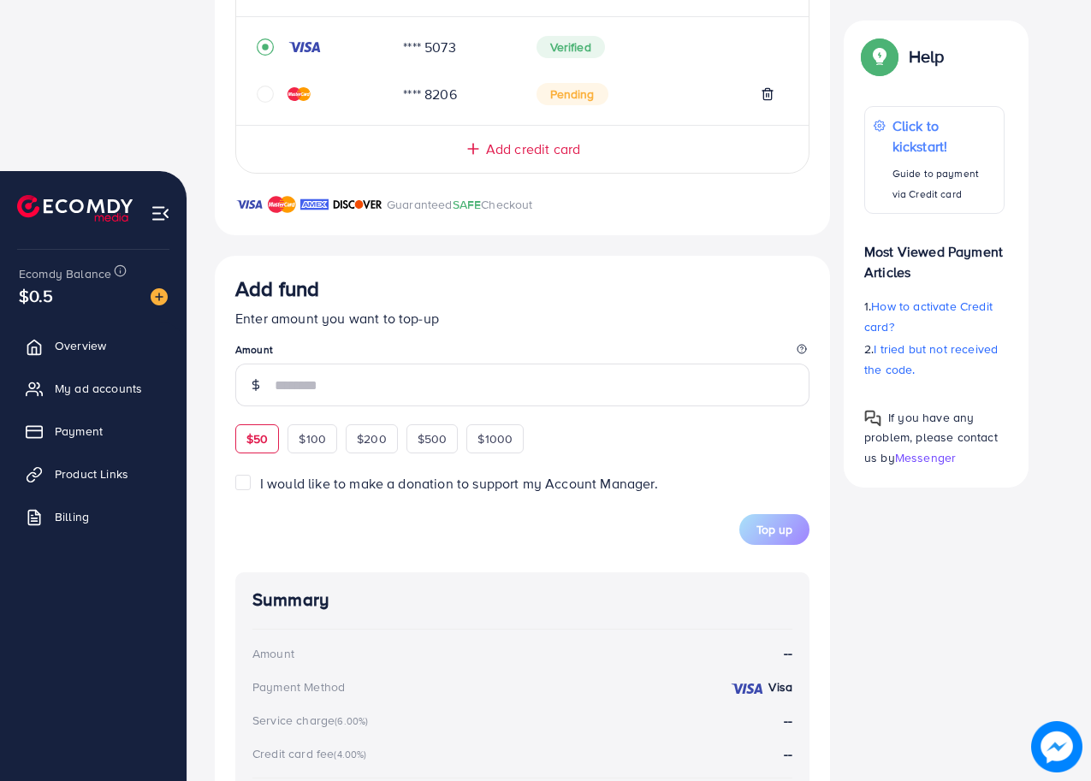
click at [275, 444] on div "$50" at bounding box center [257, 438] width 44 height 29
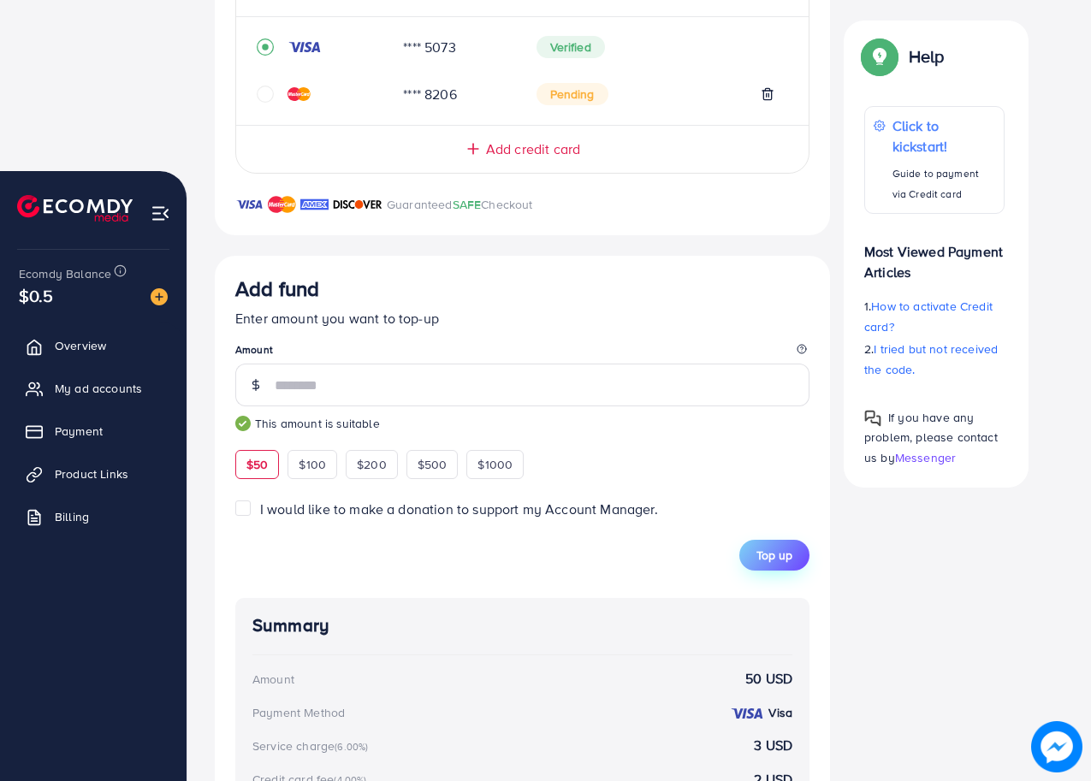
click at [792, 557] on button "Top up" at bounding box center [774, 555] width 70 height 31
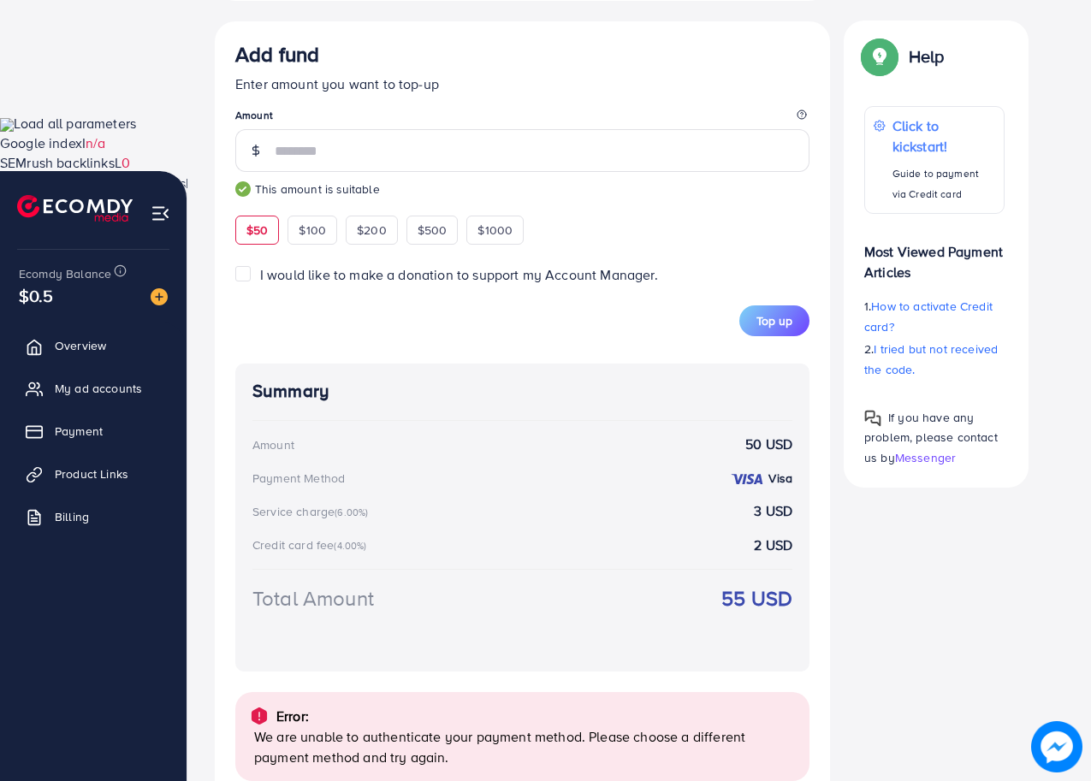
scroll to position [749, 0]
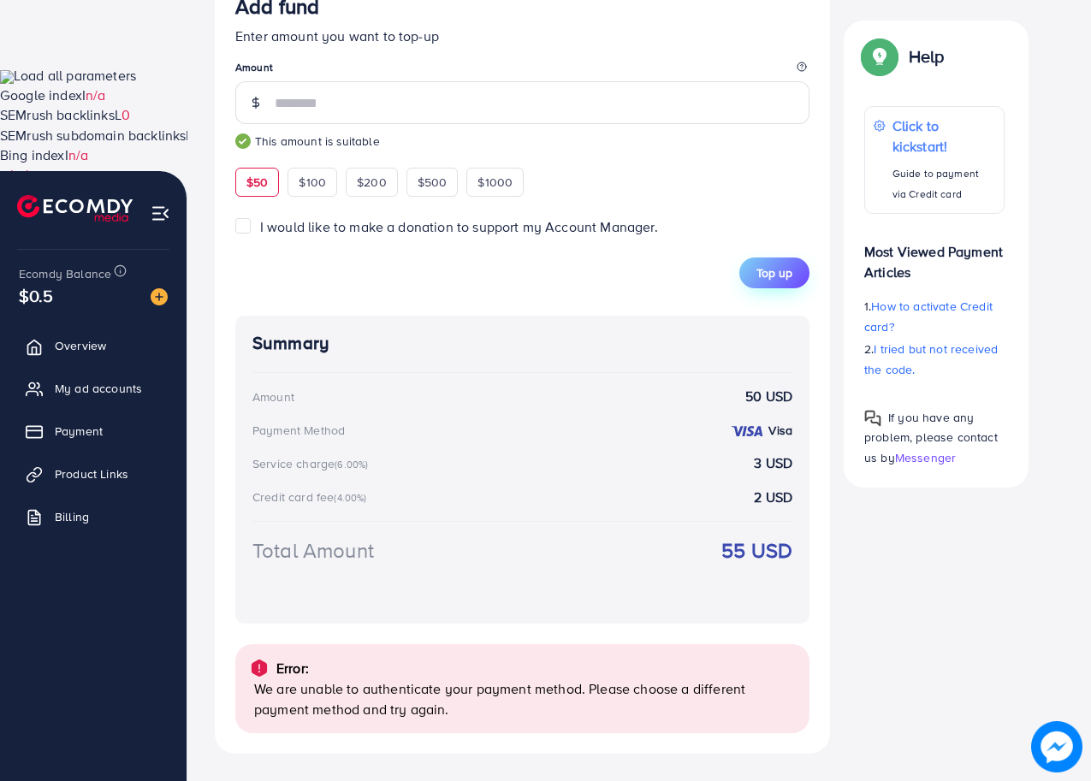
click at [769, 276] on span "Top up" at bounding box center [774, 272] width 36 height 17
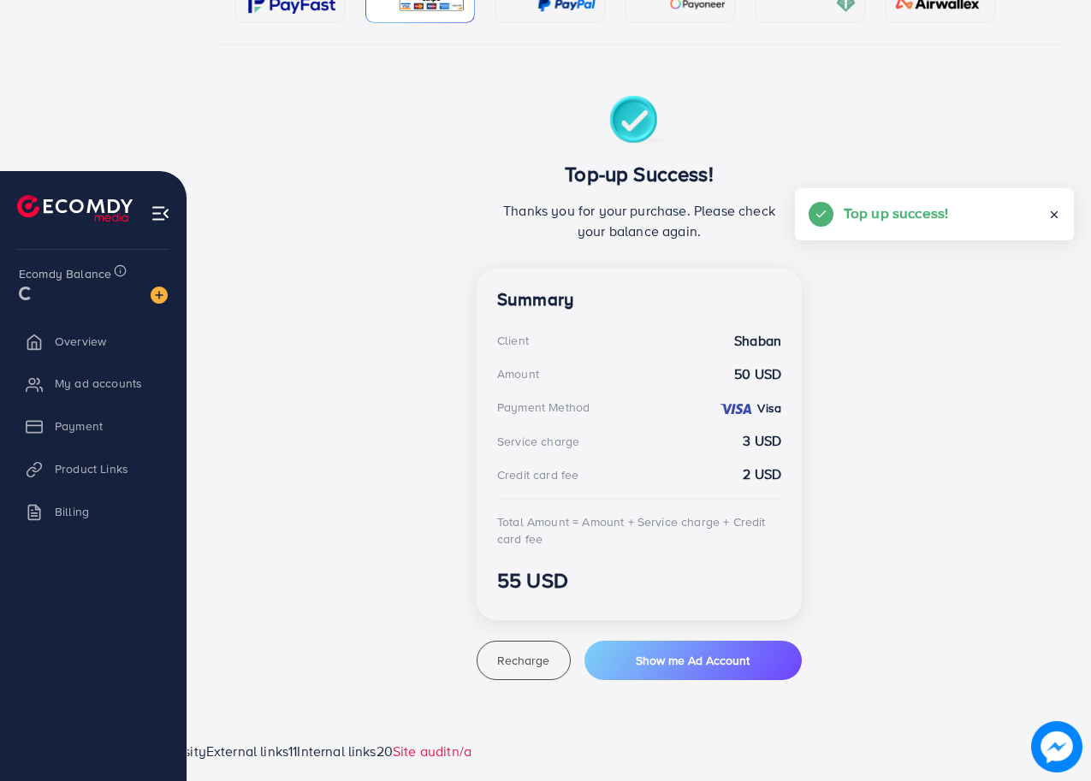
scroll to position [217, 0]
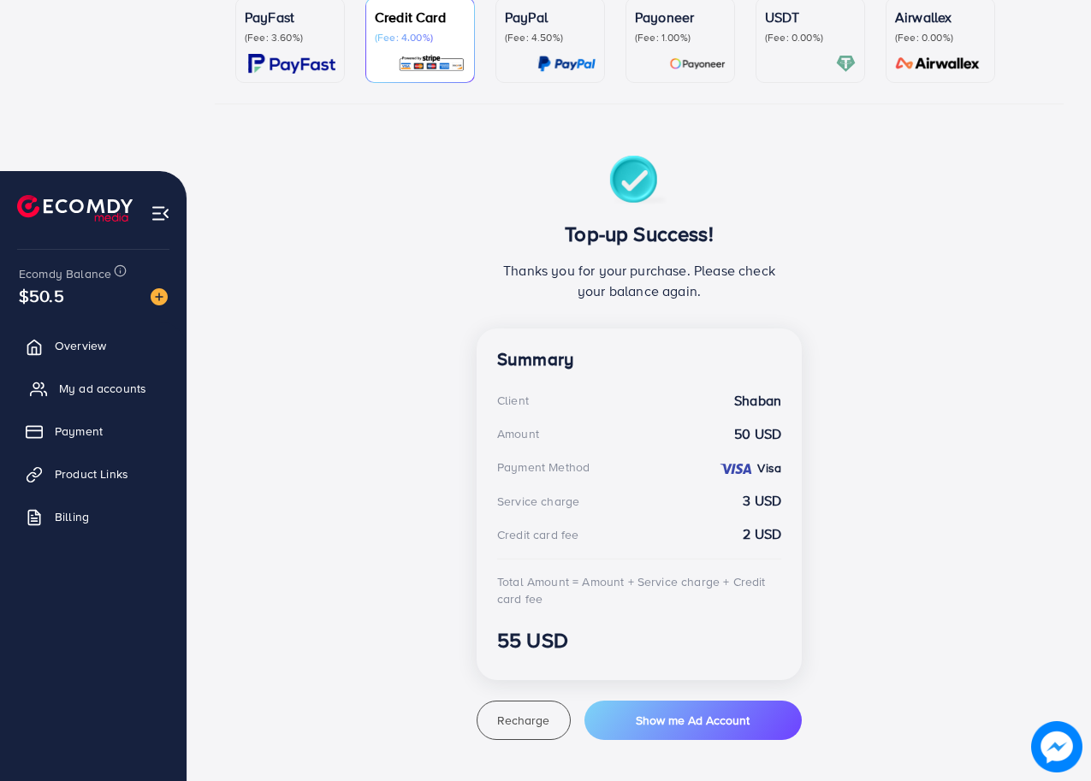
click at [93, 384] on span "My ad accounts" at bounding box center [102, 388] width 87 height 17
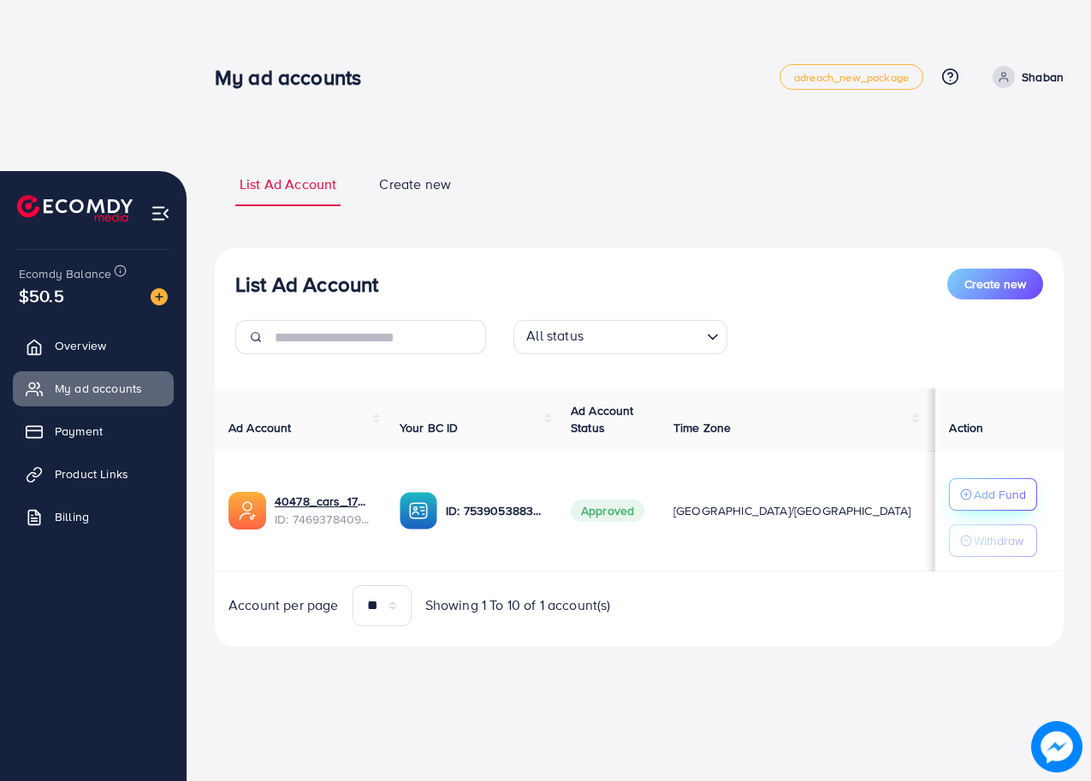
click at [986, 500] on p "Add Fund" at bounding box center [1000, 494] width 52 height 21
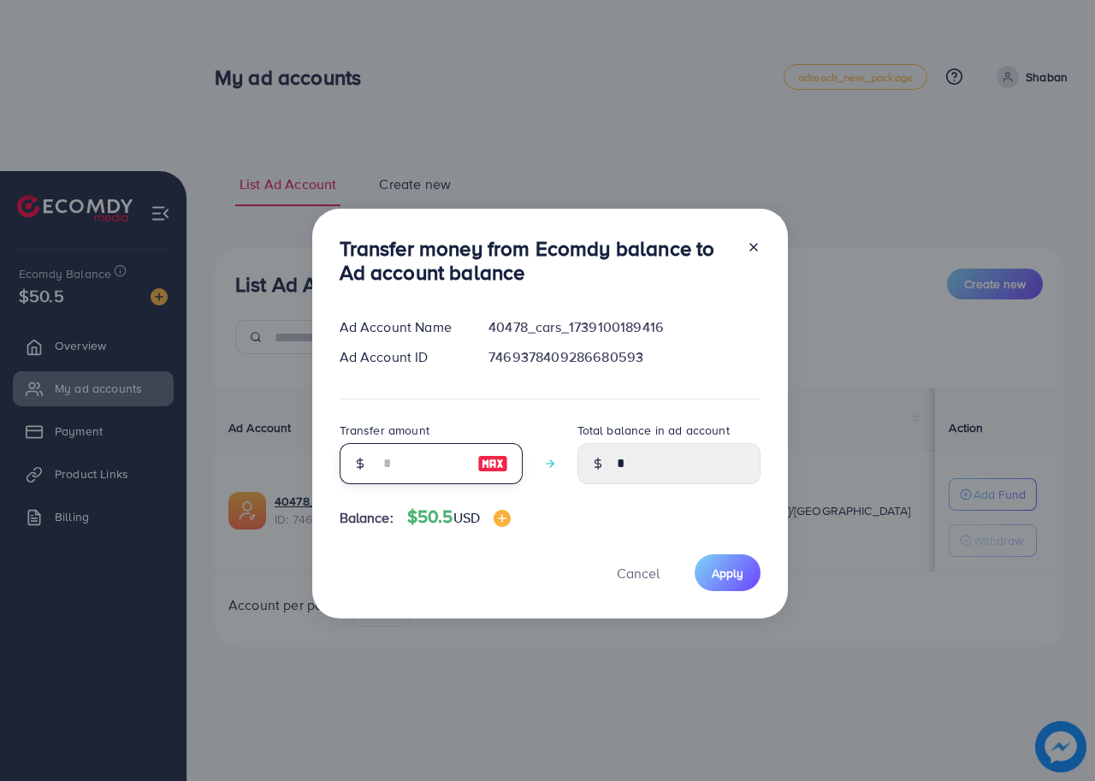
click at [456, 464] on input "number" at bounding box center [422, 463] width 86 height 41
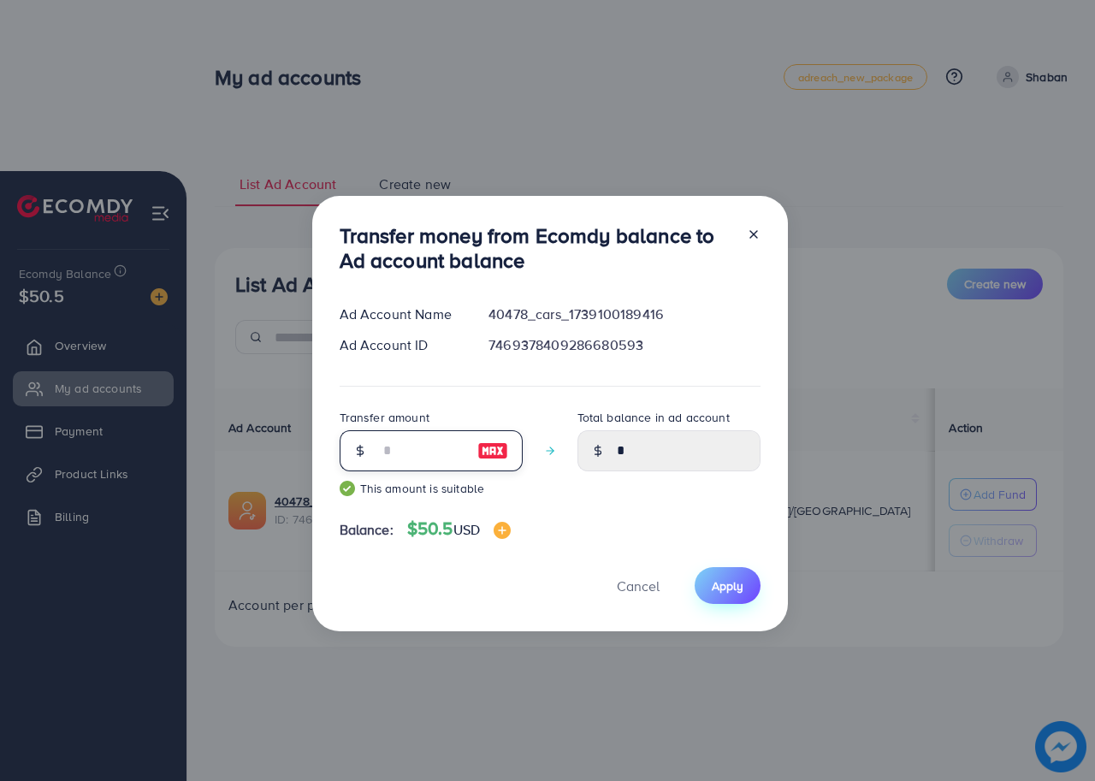
type input "**"
click at [729, 581] on span "Apply" at bounding box center [728, 586] width 32 height 17
